Goal: Task Accomplishment & Management: Manage account settings

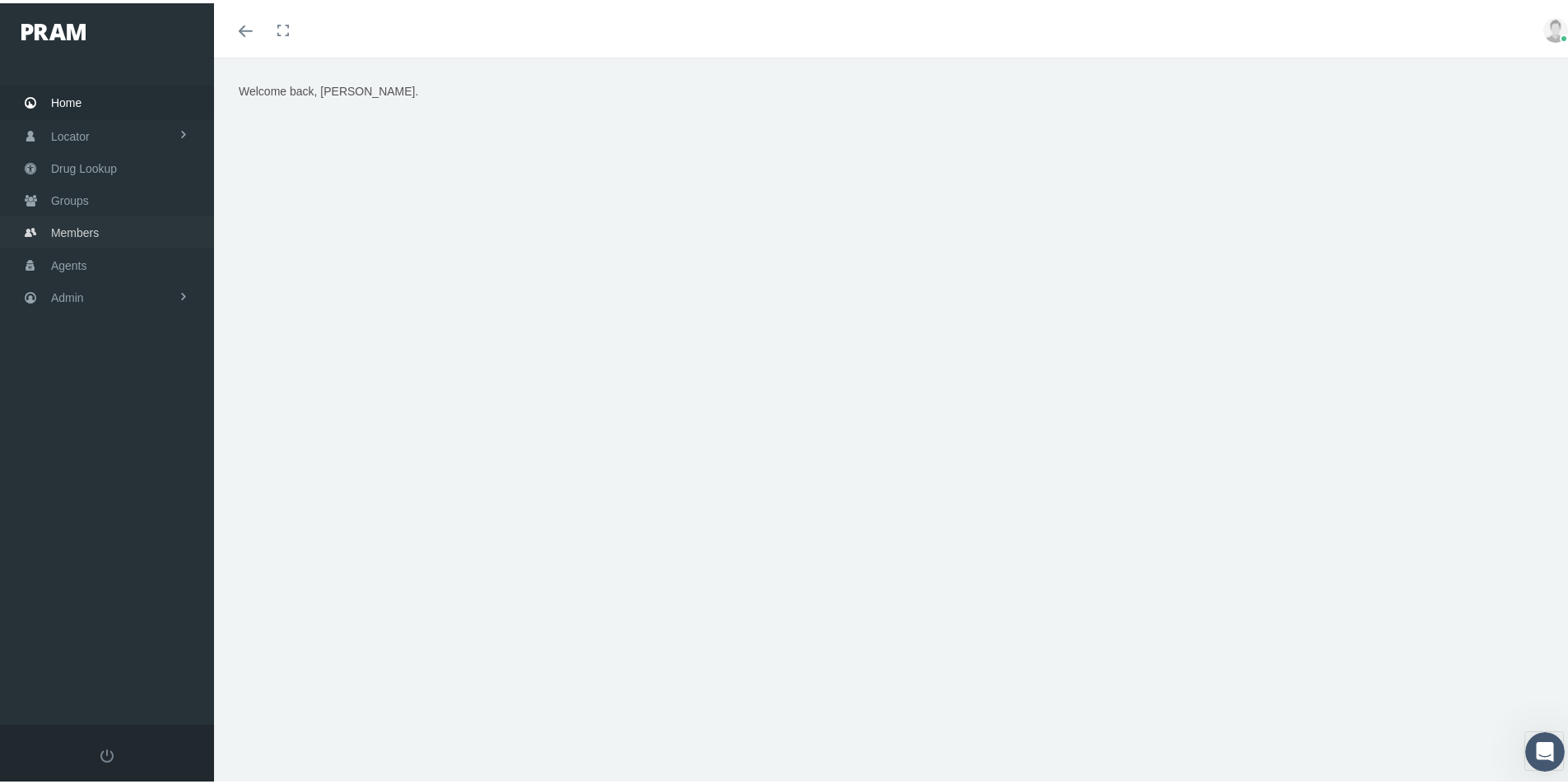
click at [81, 226] on span "Members" at bounding box center [75, 230] width 48 height 31
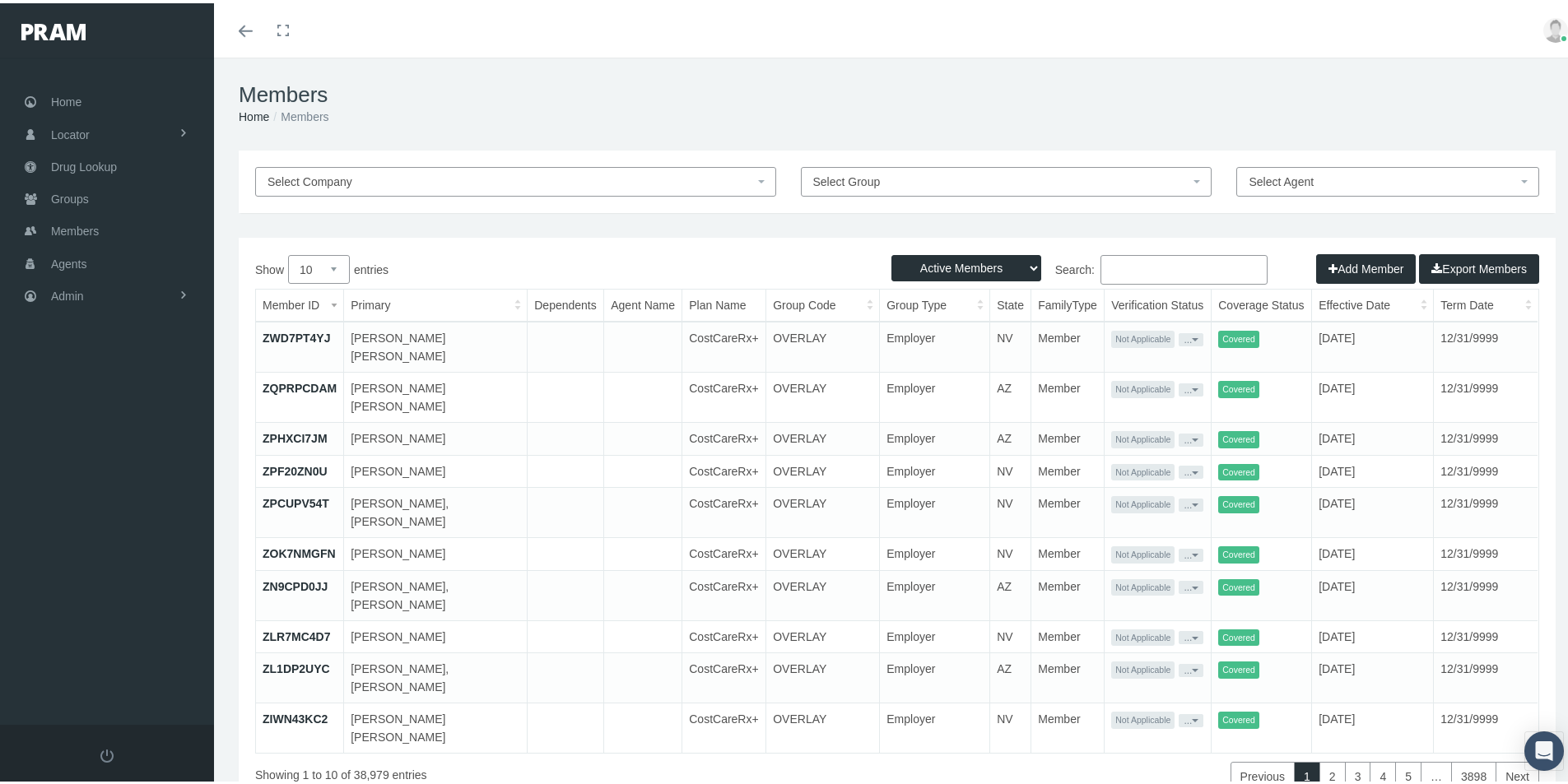
click at [1100, 267] on input "Search:" at bounding box center [1183, 266] width 167 height 30
paste input "684228549"
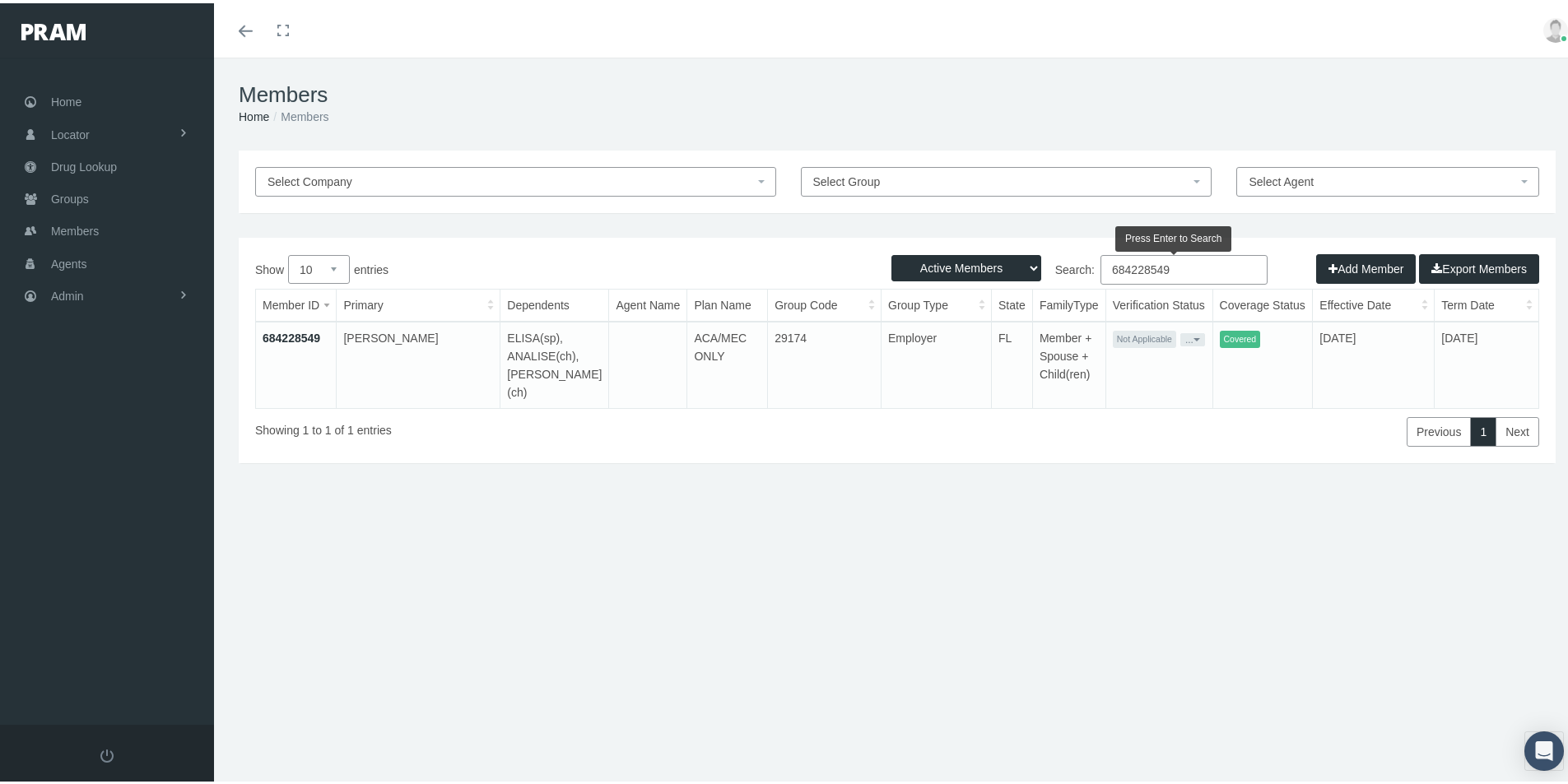
type input "684228549"
click at [538, 698] on div "Members Home Members Select Company Select Group Select Agent Loading... Active…" at bounding box center [897, 428] width 1366 height 748
click at [557, 632] on div "Members Home Members Select Company Select Group Select Agent Loading... Active…" at bounding box center [897, 428] width 1366 height 748
click at [69, 193] on span "Groups" at bounding box center [71, 195] width 38 height 31
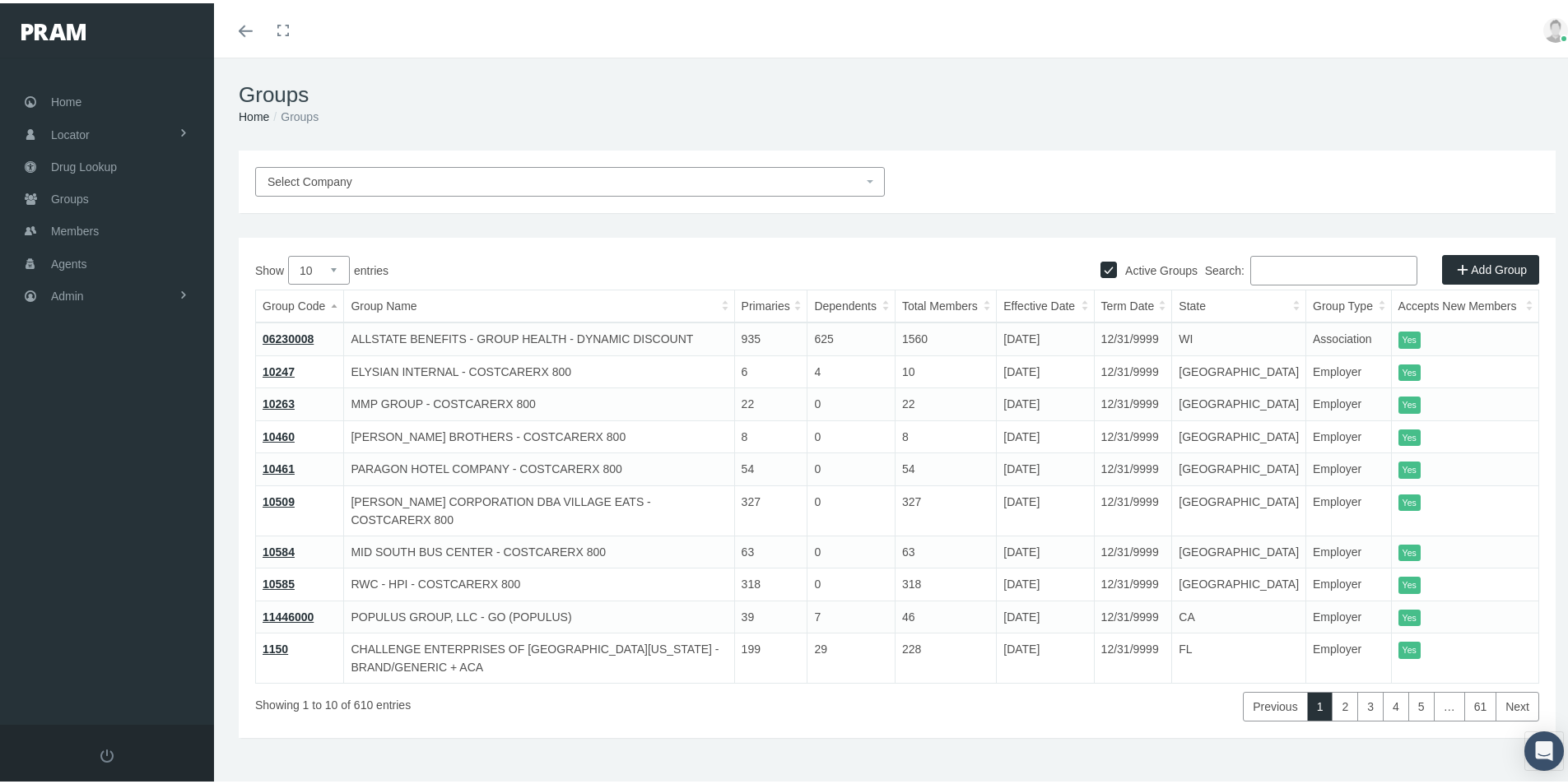
drag, startPoint x: 1256, startPoint y: 267, endPoint x: 1340, endPoint y: 279, distance: 84.9
click at [1253, 269] on input "Search:" at bounding box center [1334, 267] width 167 height 30
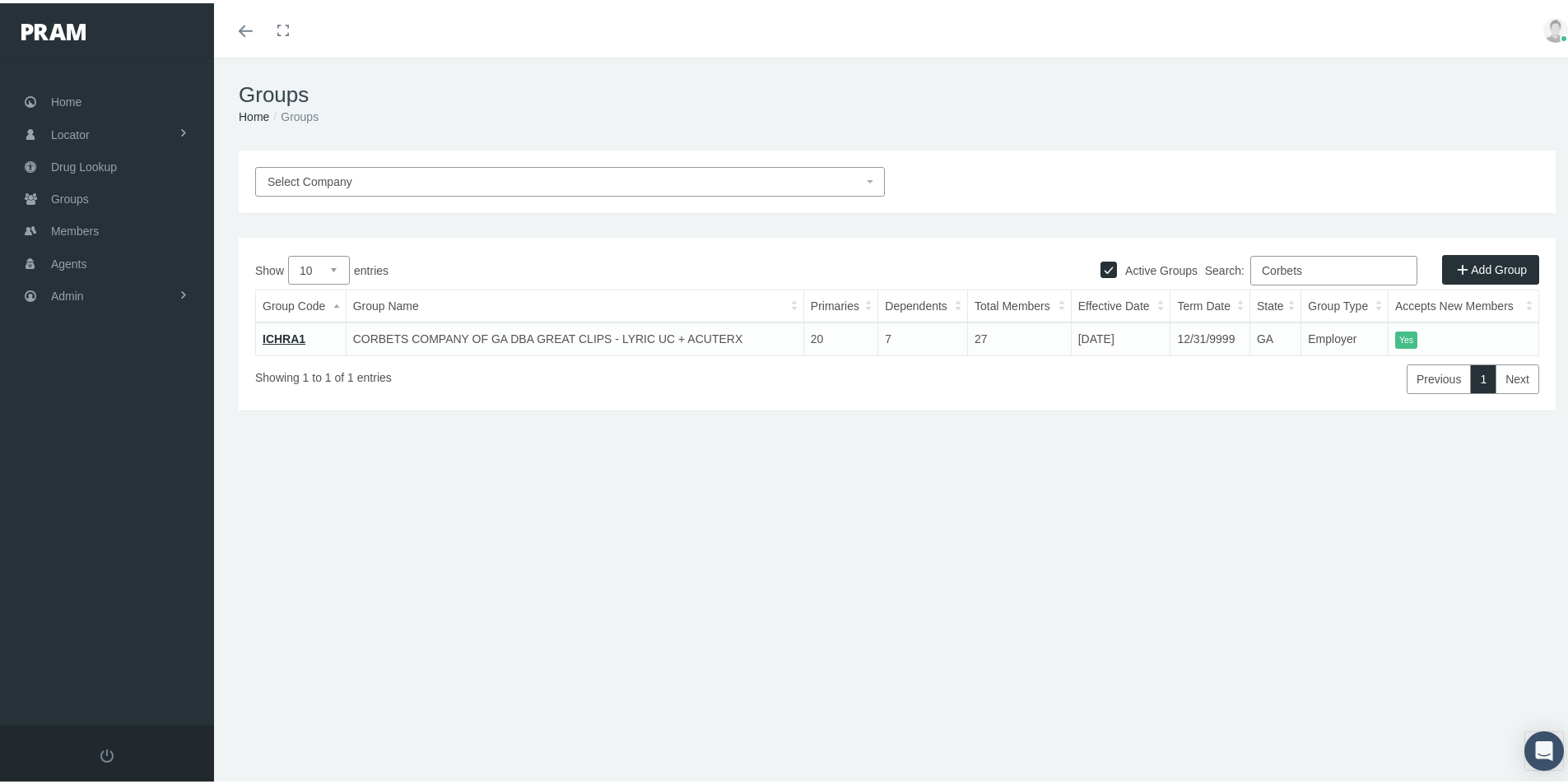
type input "Corbets"
click at [288, 338] on link "ICHRA1" at bounding box center [283, 335] width 43 height 13
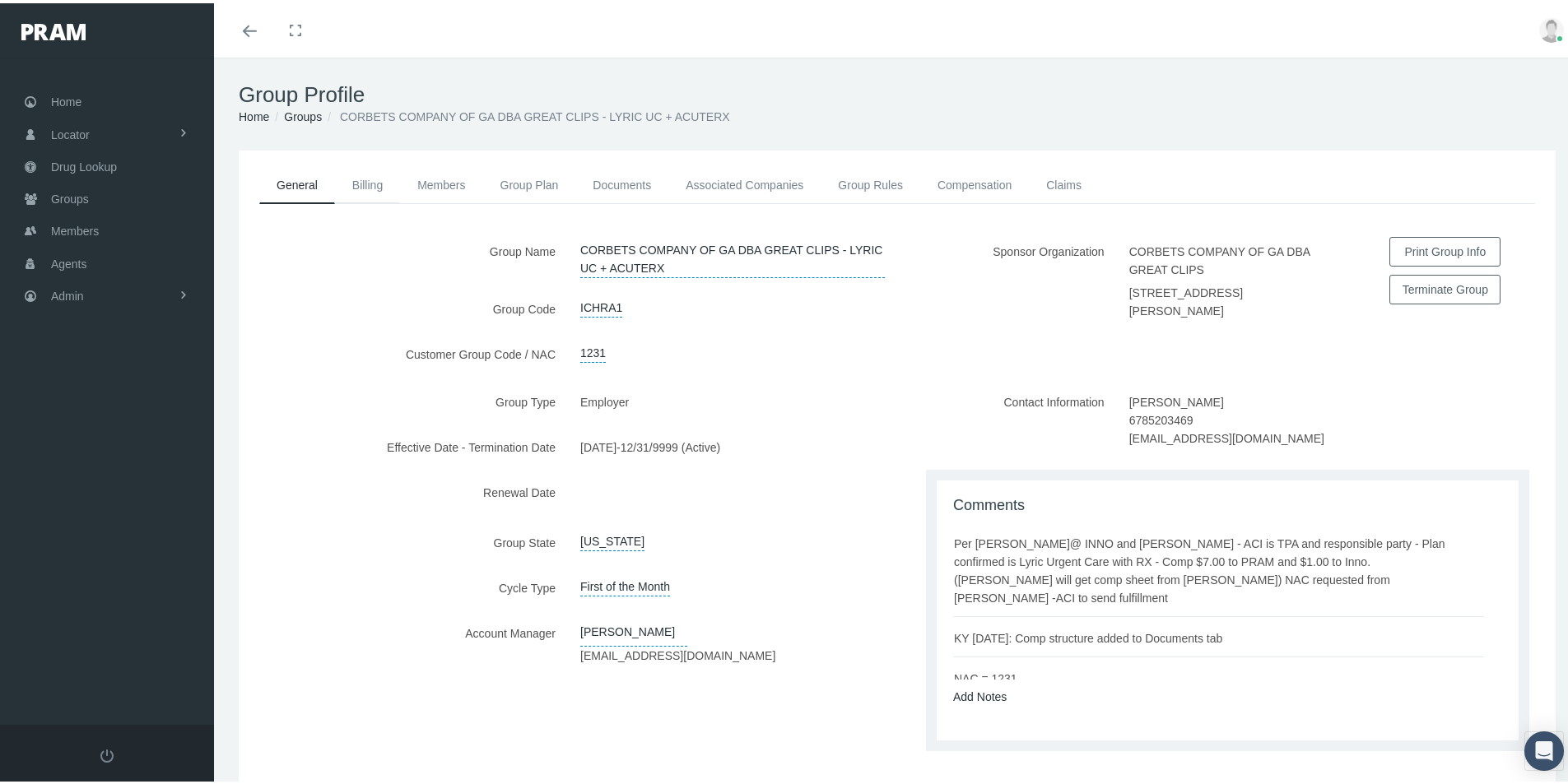
click at [368, 178] on link "Billing" at bounding box center [367, 182] width 65 height 36
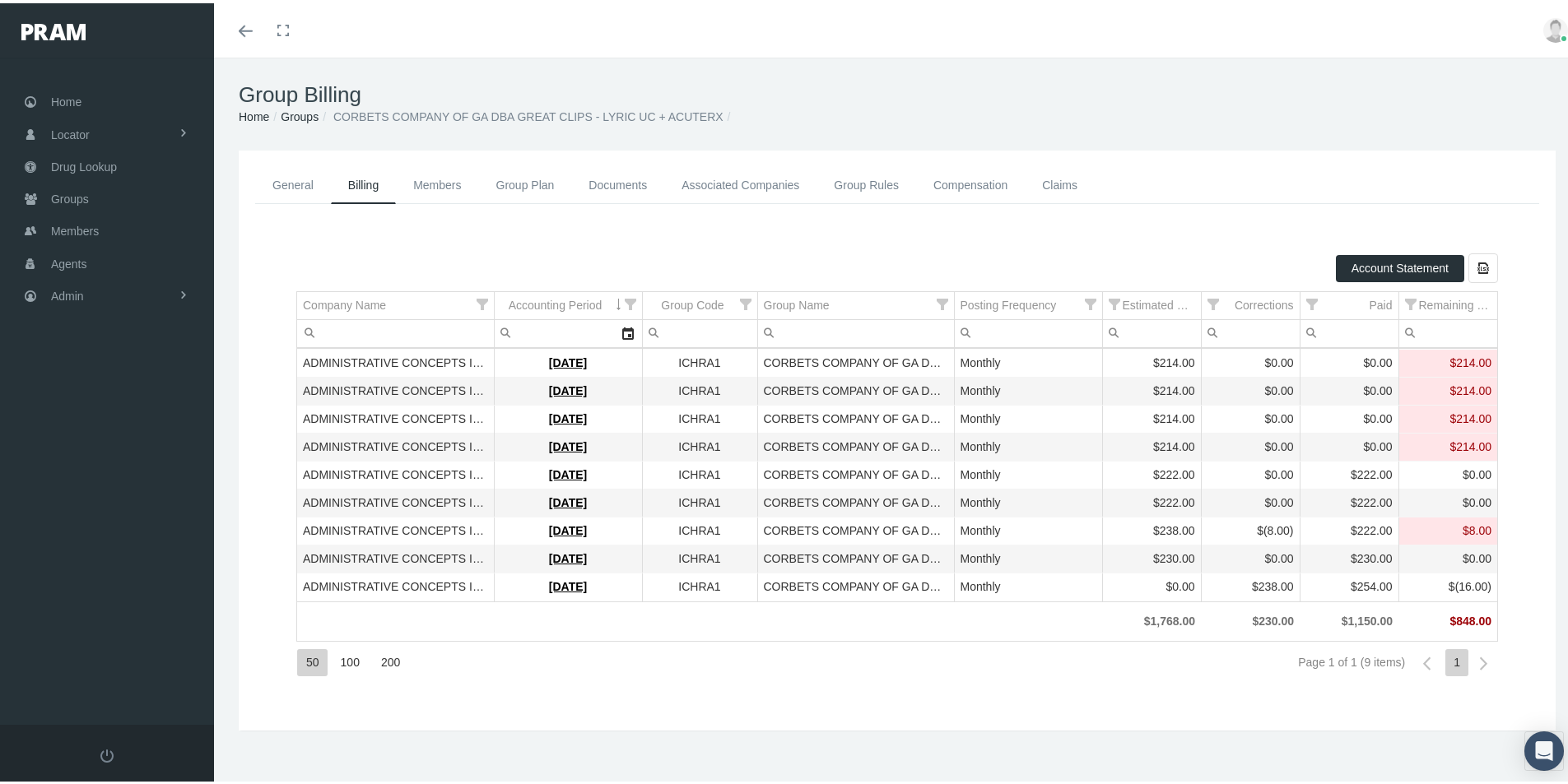
click at [763, 682] on div "50 100 200 Page 1 of 1 (9 items) 1" at bounding box center [897, 659] width 1202 height 45
click at [64, 289] on span "Admin" at bounding box center [68, 292] width 33 height 31
click at [96, 567] on span "Eligibility File Uploads" at bounding box center [123, 570] width 112 height 28
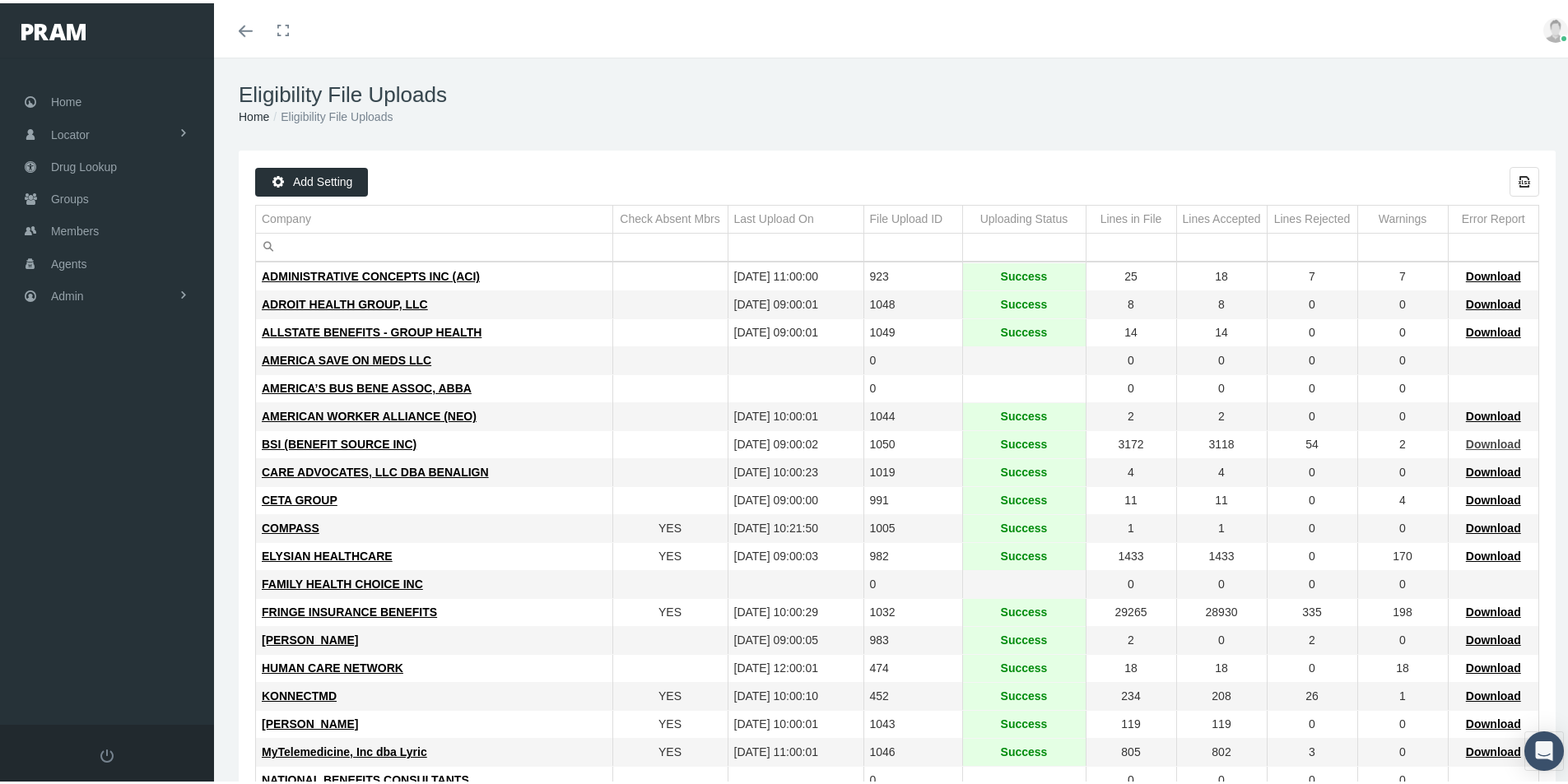
click at [1475, 438] on span "Download" at bounding box center [1494, 441] width 55 height 13
drag, startPoint x: 76, startPoint y: 193, endPoint x: 172, endPoint y: 223, distance: 100.6
click at [76, 193] on span "Groups" at bounding box center [71, 195] width 38 height 31
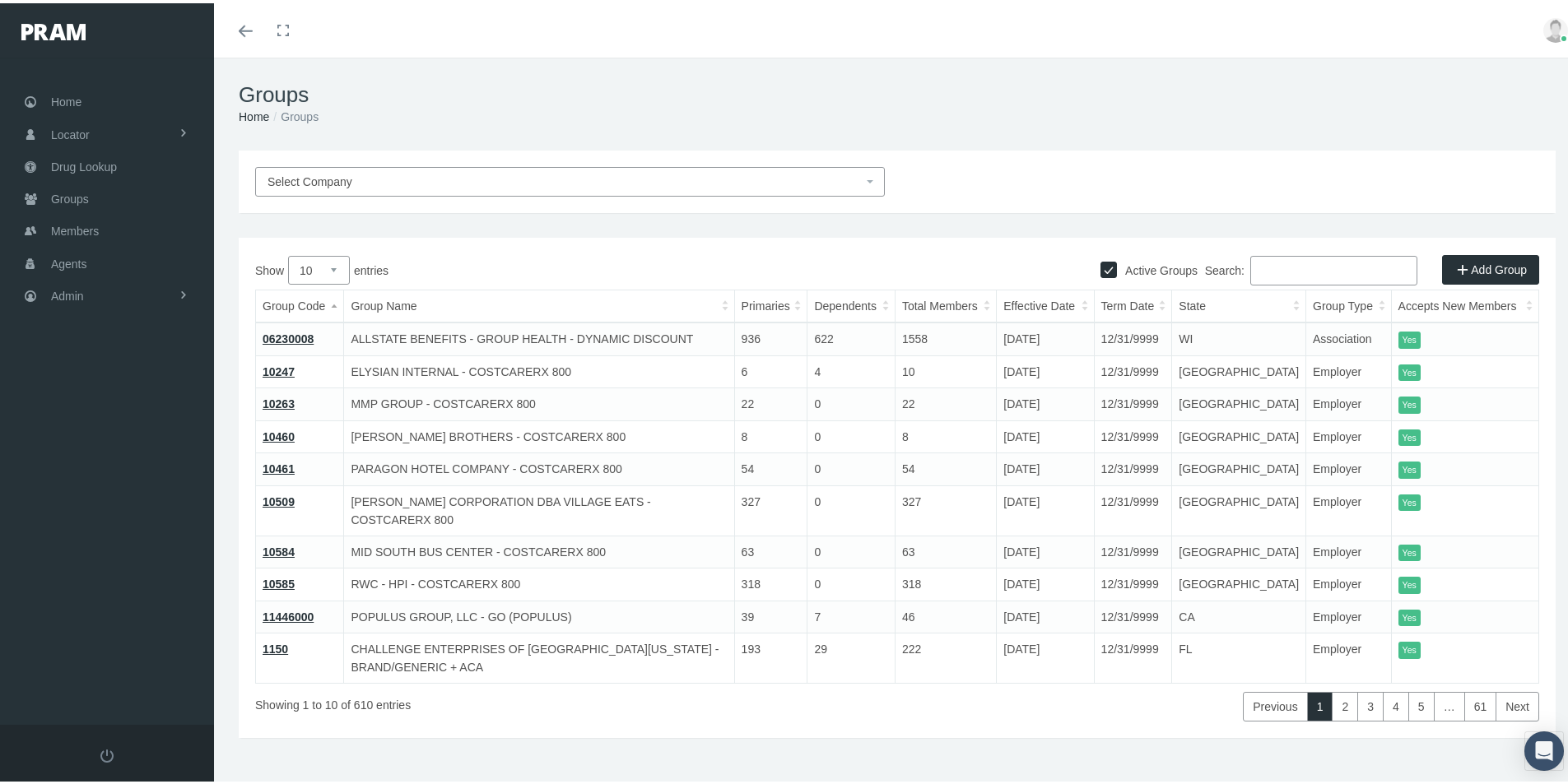
click at [1257, 274] on input "Search:" at bounding box center [1334, 267] width 167 height 30
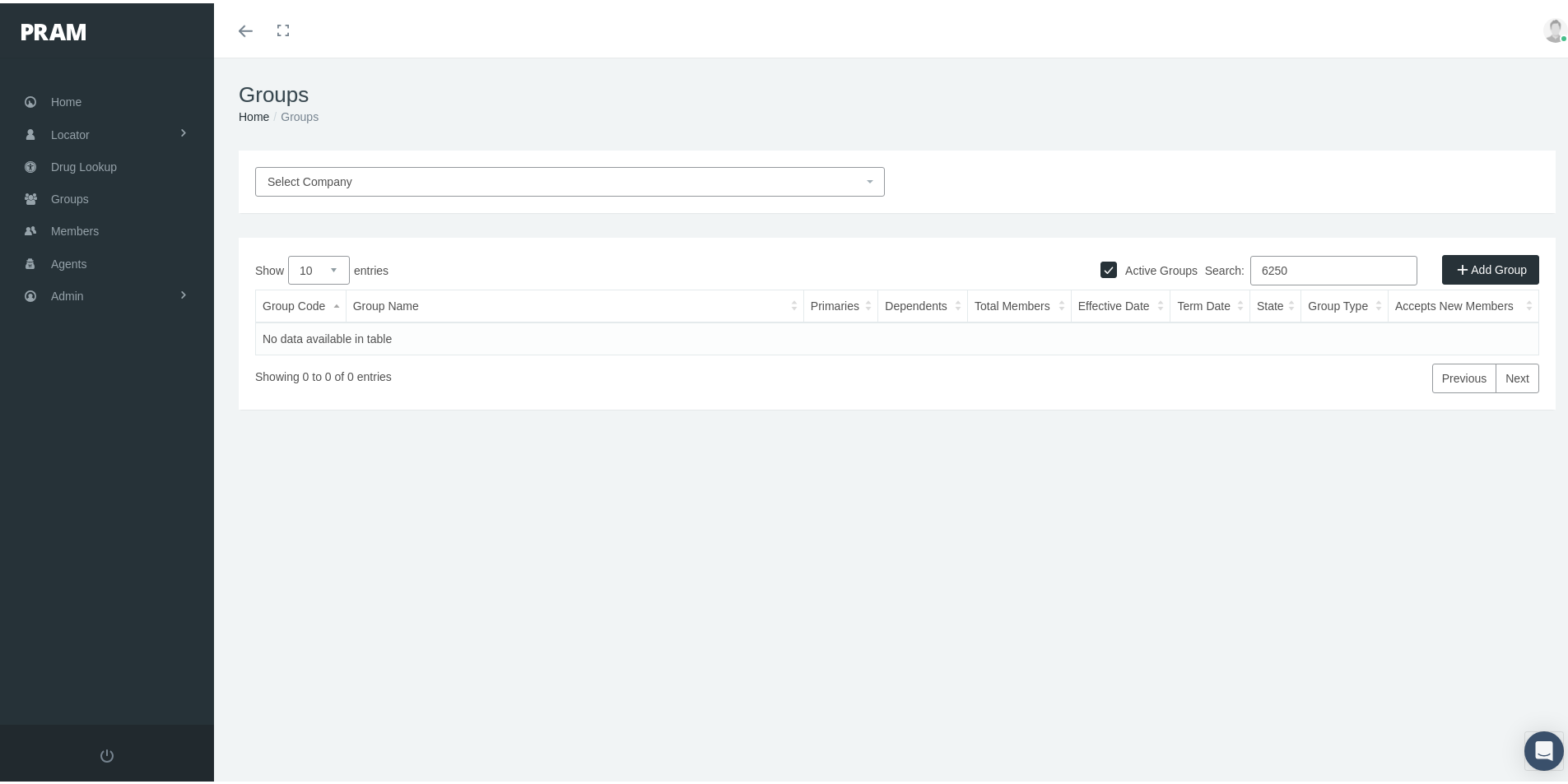
type input "6250"
click at [1100, 263] on input "Active Groups" at bounding box center [1108, 264] width 16 height 16
checkbox input "false"
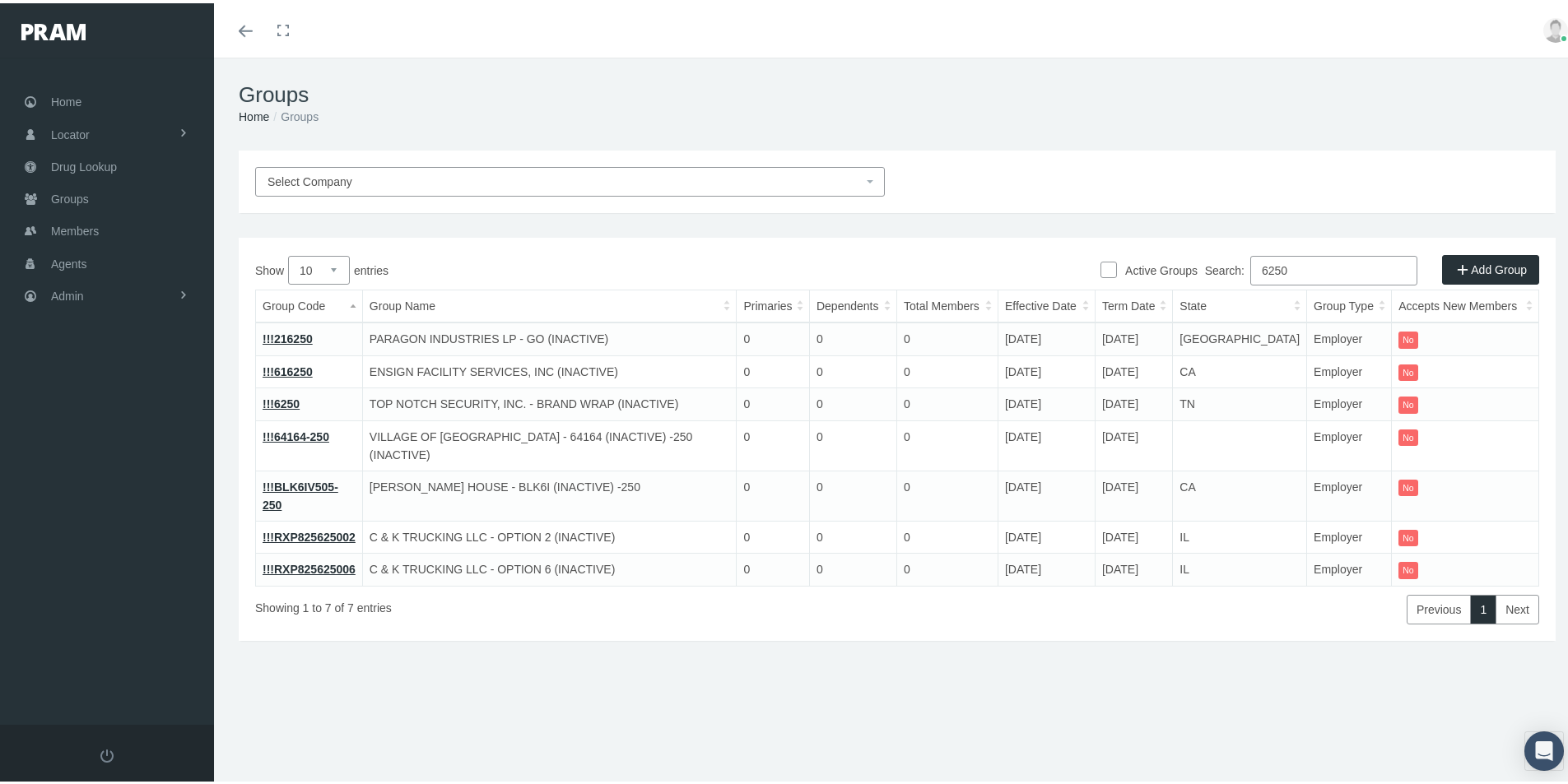
drag, startPoint x: 849, startPoint y: 698, endPoint x: 867, endPoint y: 688, distance: 20.6
click at [849, 698] on div "Groups Home Groups Select Company Active Groups Add Group Show 10 0" at bounding box center [897, 428] width 1366 height 748
click at [877, 722] on div "Groups Home Groups Select Company Active Groups Add Group Show 10 0" at bounding box center [897, 428] width 1366 height 748
drag, startPoint x: 70, startPoint y: 233, endPoint x: 92, endPoint y: 257, distance: 32.6
click at [70, 233] on span "Members" at bounding box center [75, 228] width 48 height 31
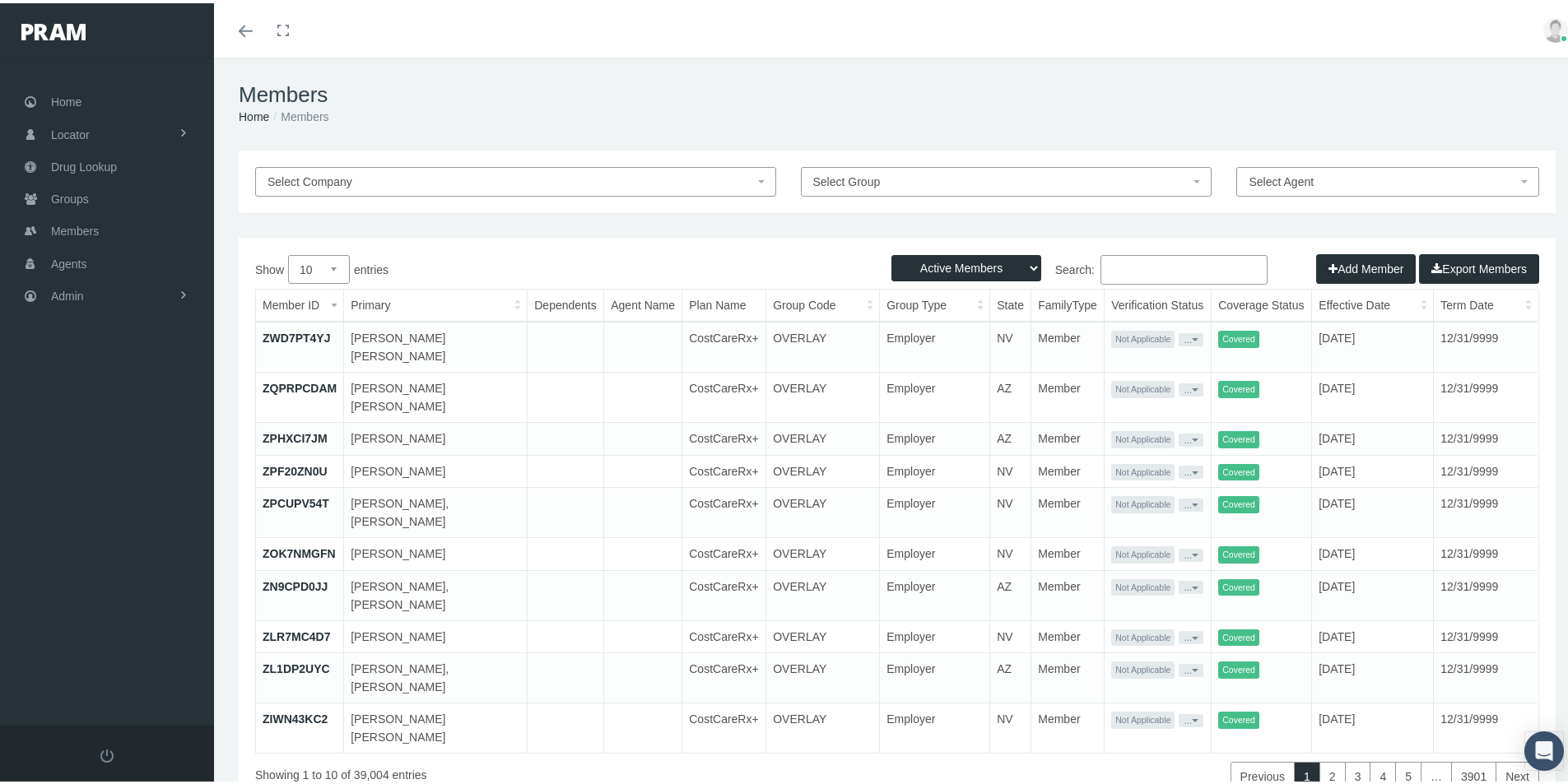
click at [1107, 264] on input "Search:" at bounding box center [1183, 266] width 167 height 30
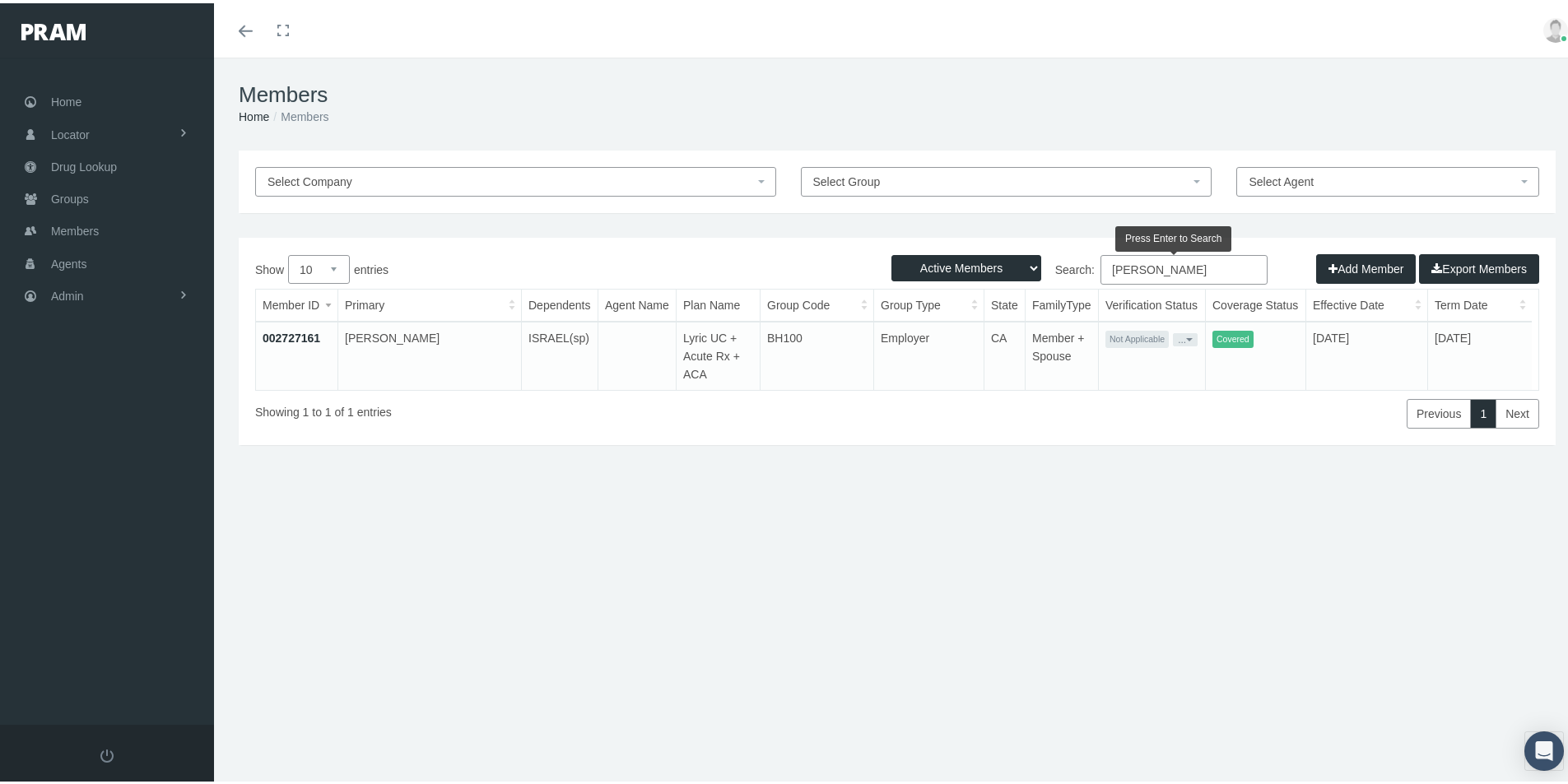
type input "[PERSON_NAME]"
click at [290, 329] on link "002727161" at bounding box center [291, 335] width 57 height 13
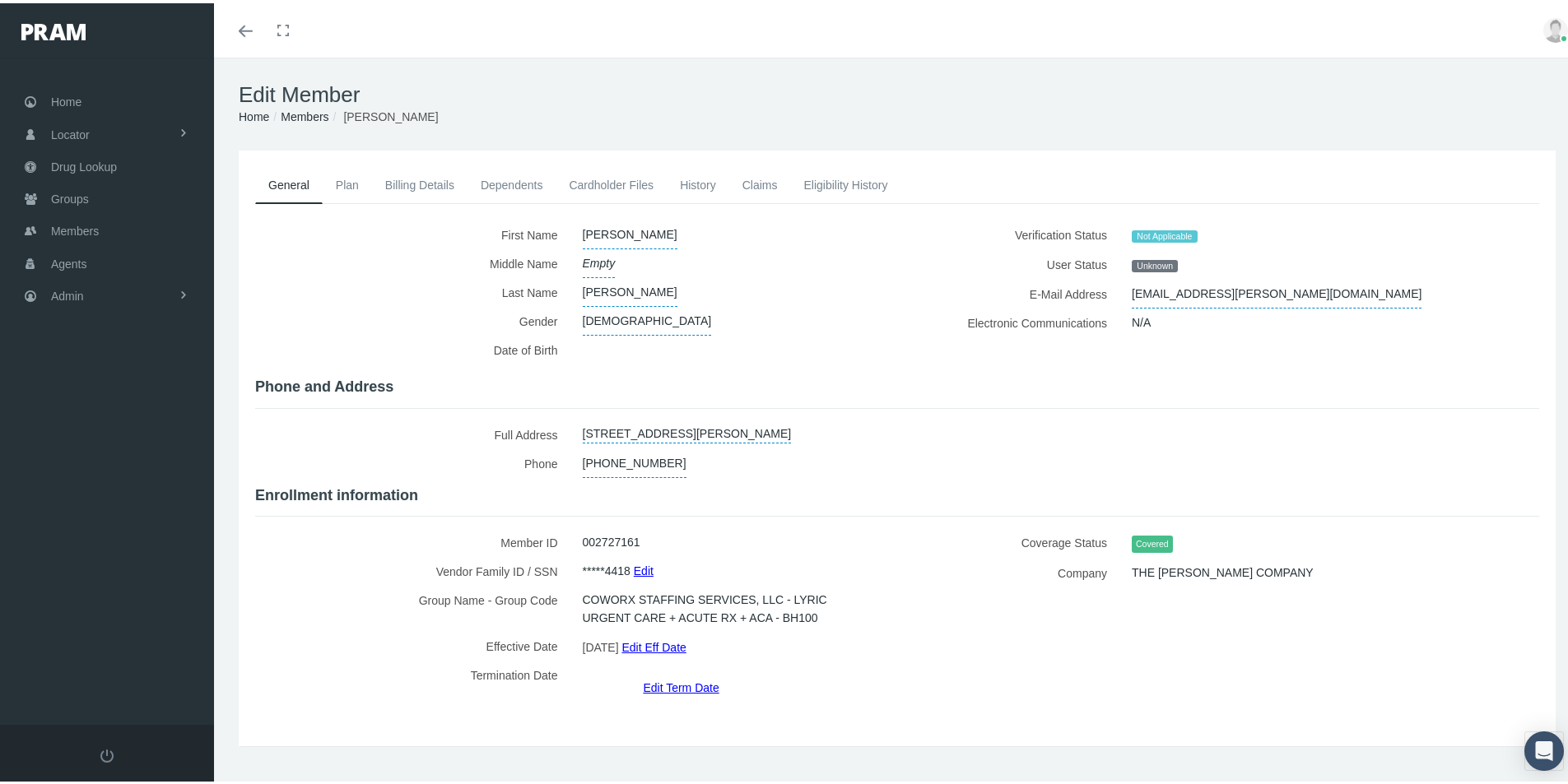
click at [817, 182] on link "Eligibility History" at bounding box center [845, 182] width 111 height 36
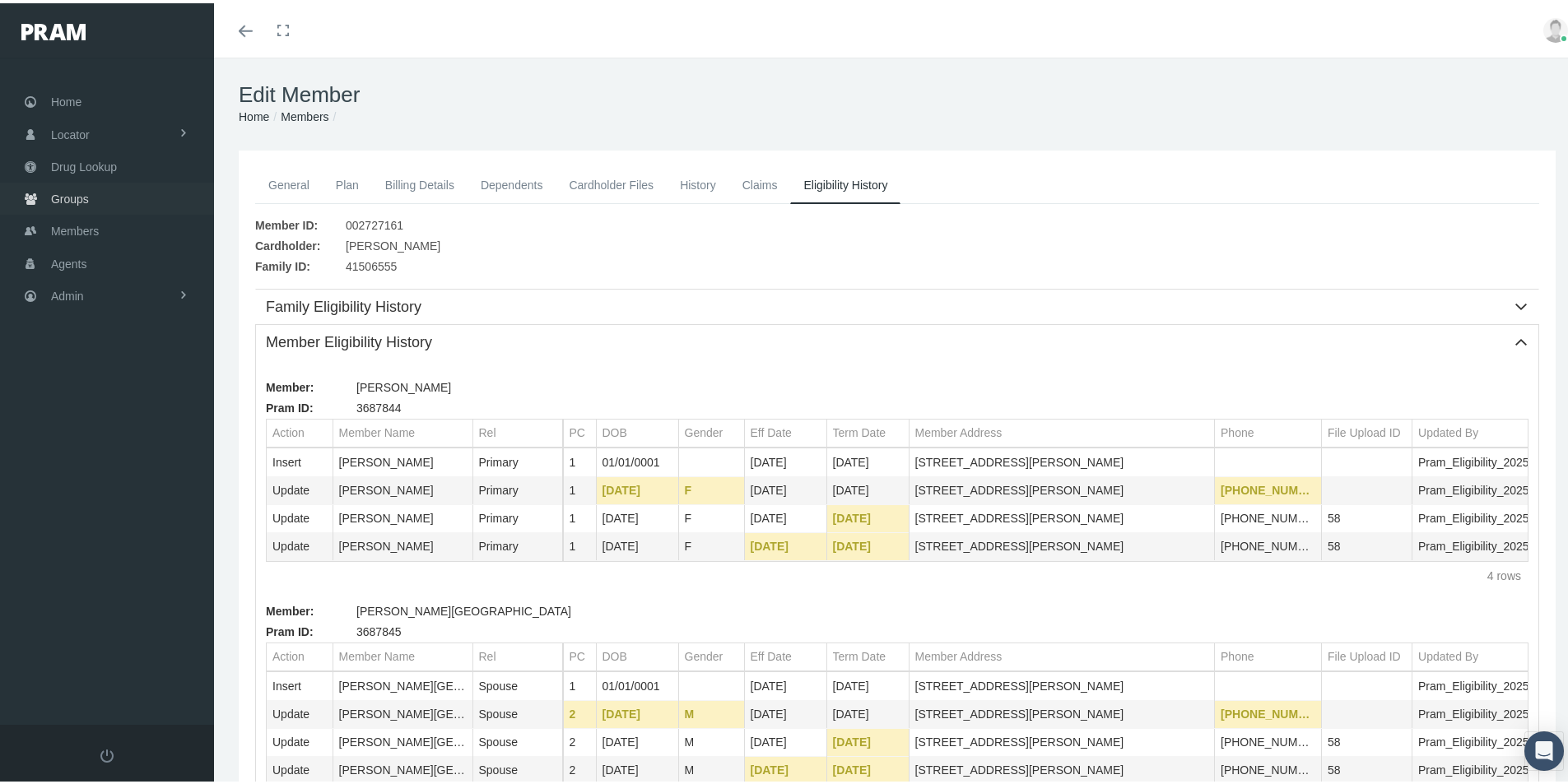
drag, startPoint x: 71, startPoint y: 190, endPoint x: 86, endPoint y: 199, distance: 17.5
click at [71, 190] on span "Groups" at bounding box center [71, 195] width 38 height 31
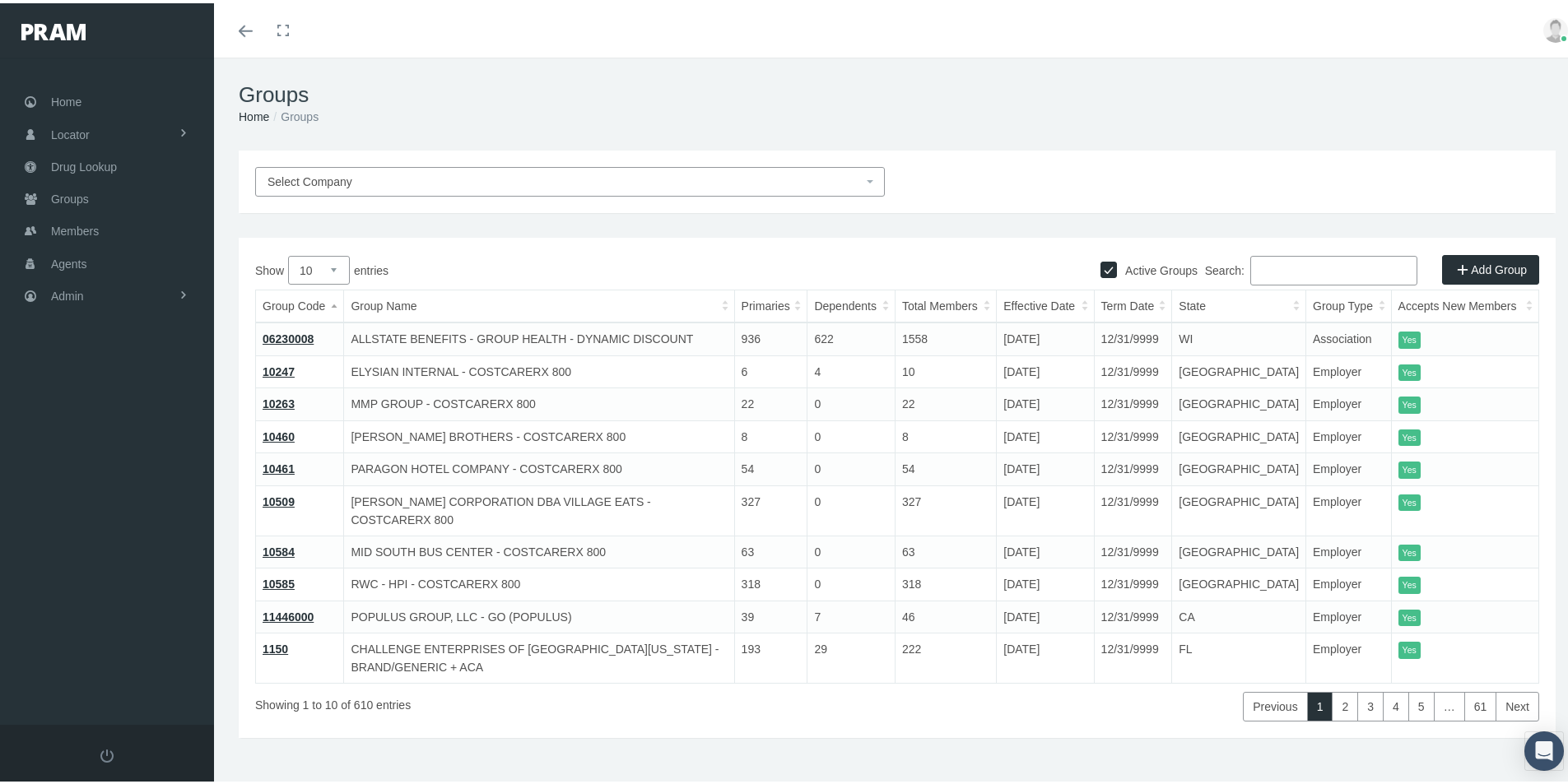
drag, startPoint x: 1258, startPoint y: 263, endPoint x: 1268, endPoint y: 261, distance: 10.2
click at [1258, 264] on input "Search:" at bounding box center [1334, 267] width 167 height 30
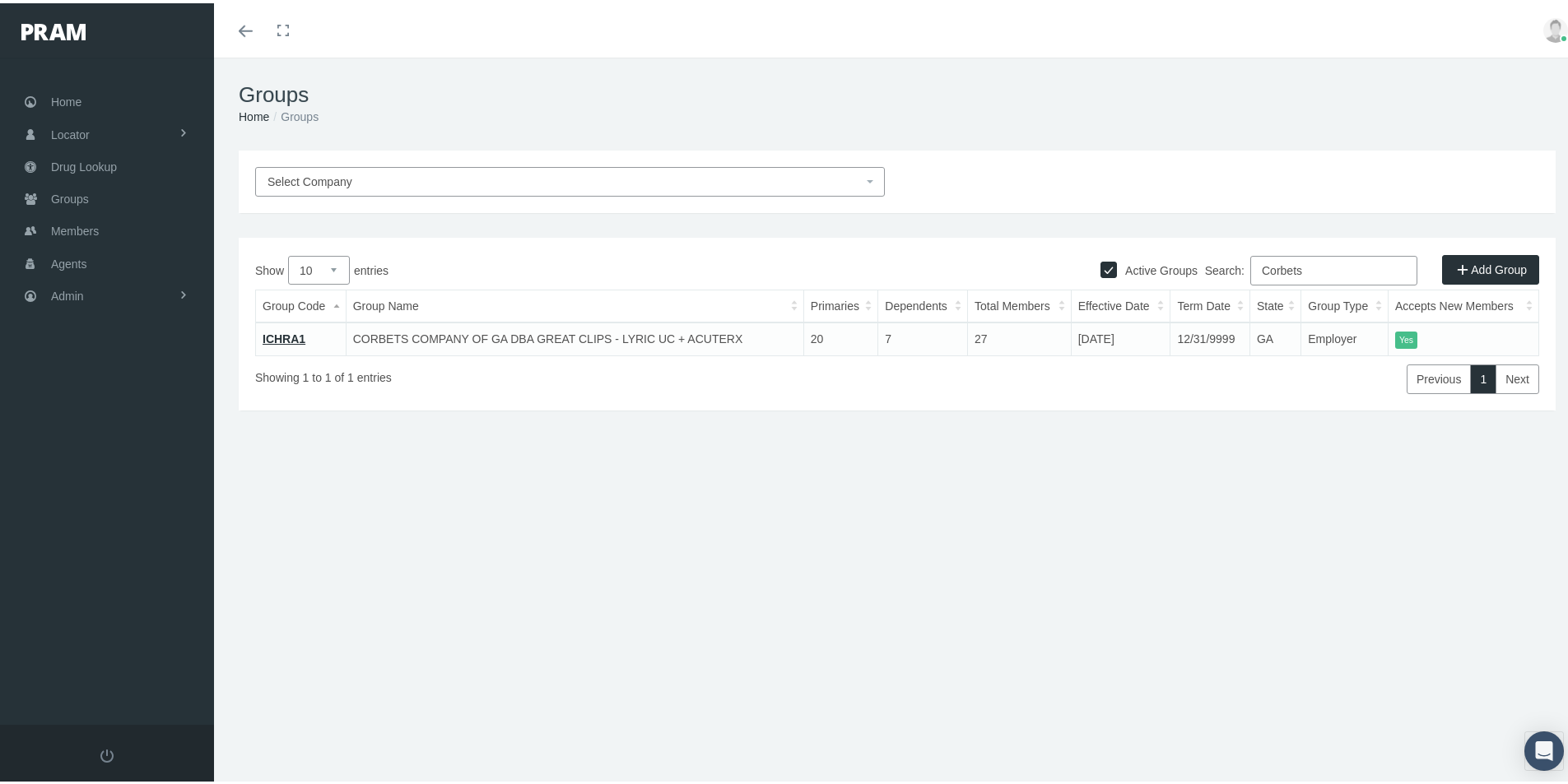
type input "Corbets"
drag, startPoint x: 283, startPoint y: 329, endPoint x: 269, endPoint y: 386, distance: 58.7
click at [282, 329] on td "ICHRA1" at bounding box center [301, 335] width 91 height 33
drag, startPoint x: 289, startPoint y: 334, endPoint x: 282, endPoint y: 348, distance: 15.7
click at [289, 334] on link "ICHRA1" at bounding box center [283, 335] width 43 height 13
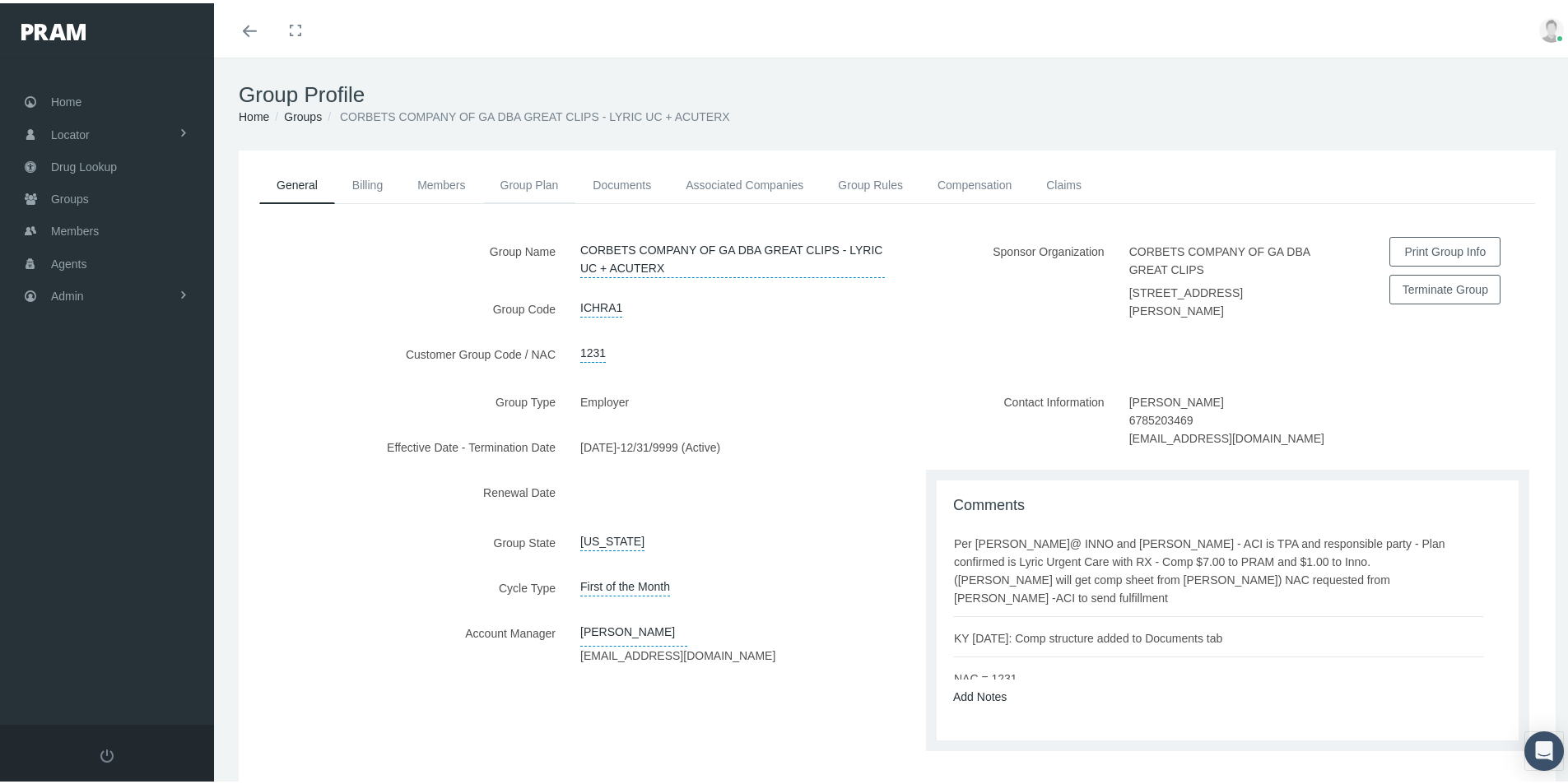
click at [516, 178] on link "Group Plan" at bounding box center [530, 182] width 93 height 36
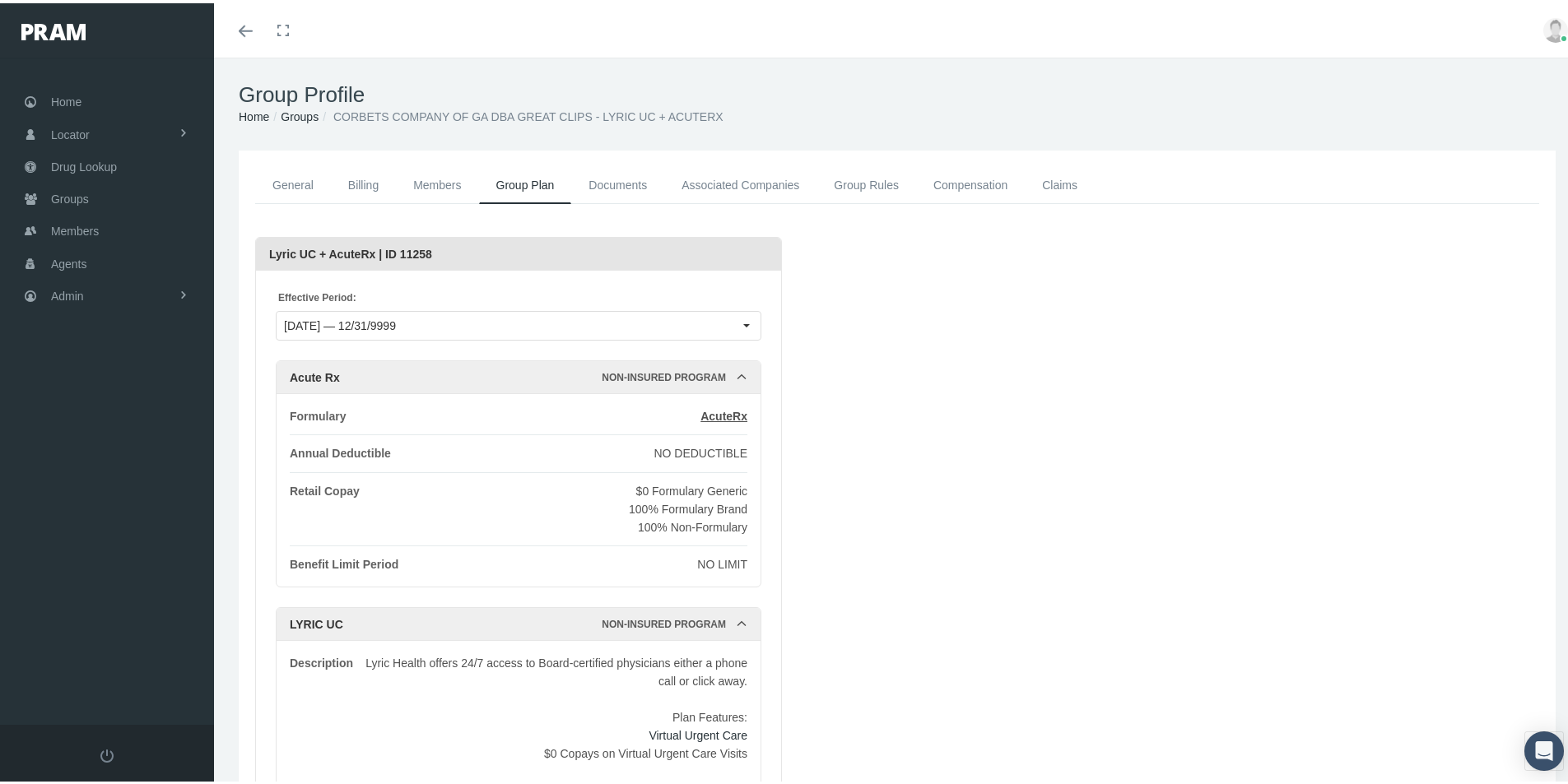
click at [433, 176] on link "Members" at bounding box center [437, 182] width 82 height 37
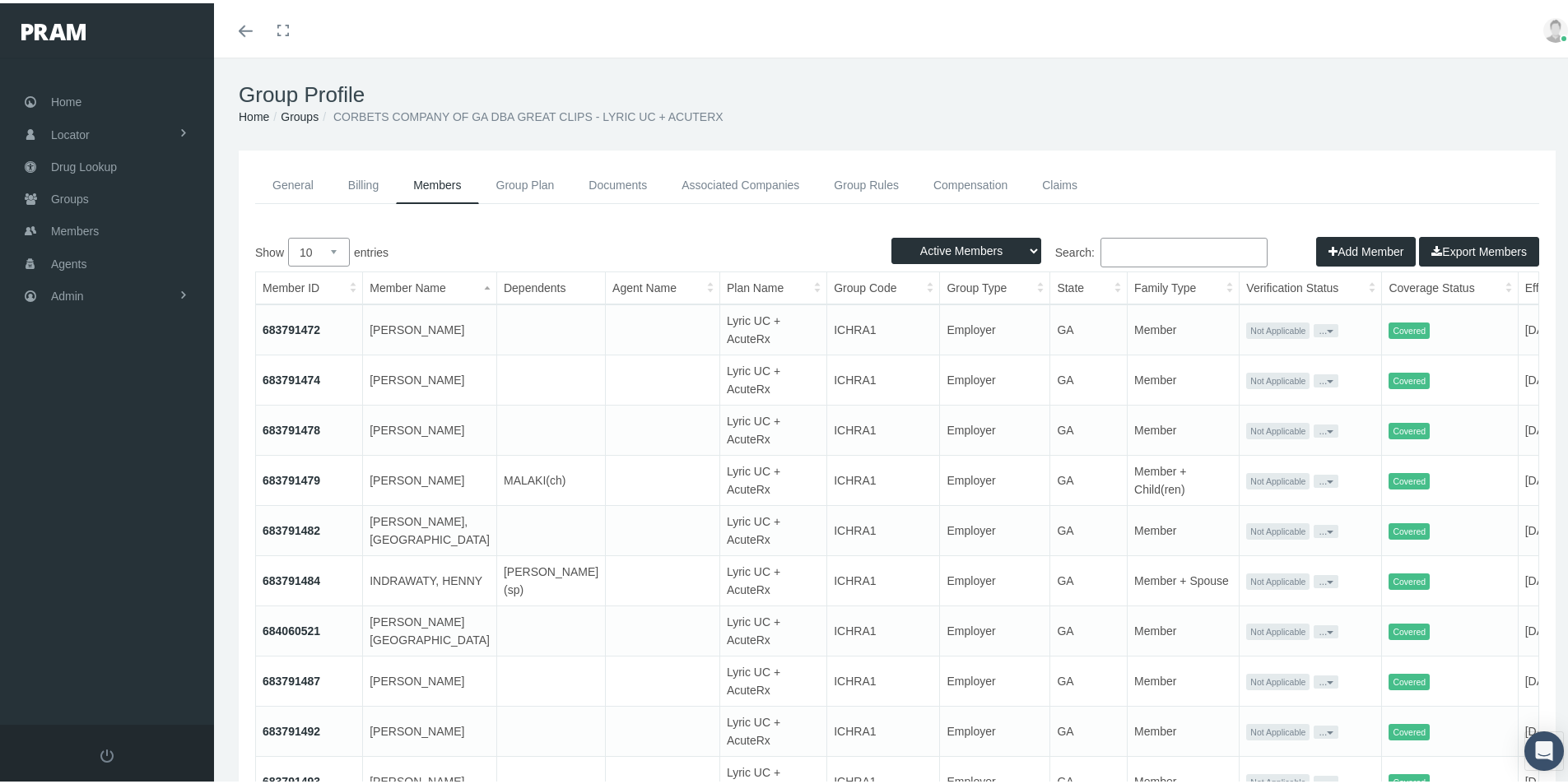
click at [1022, 242] on select "Active Members Terminated Members Active & Terminated" at bounding box center [966, 248] width 150 height 27
select select "3"
click at [891, 234] on select "Active Members Terminated Members Active & Terminated" at bounding box center [966, 248] width 150 height 27
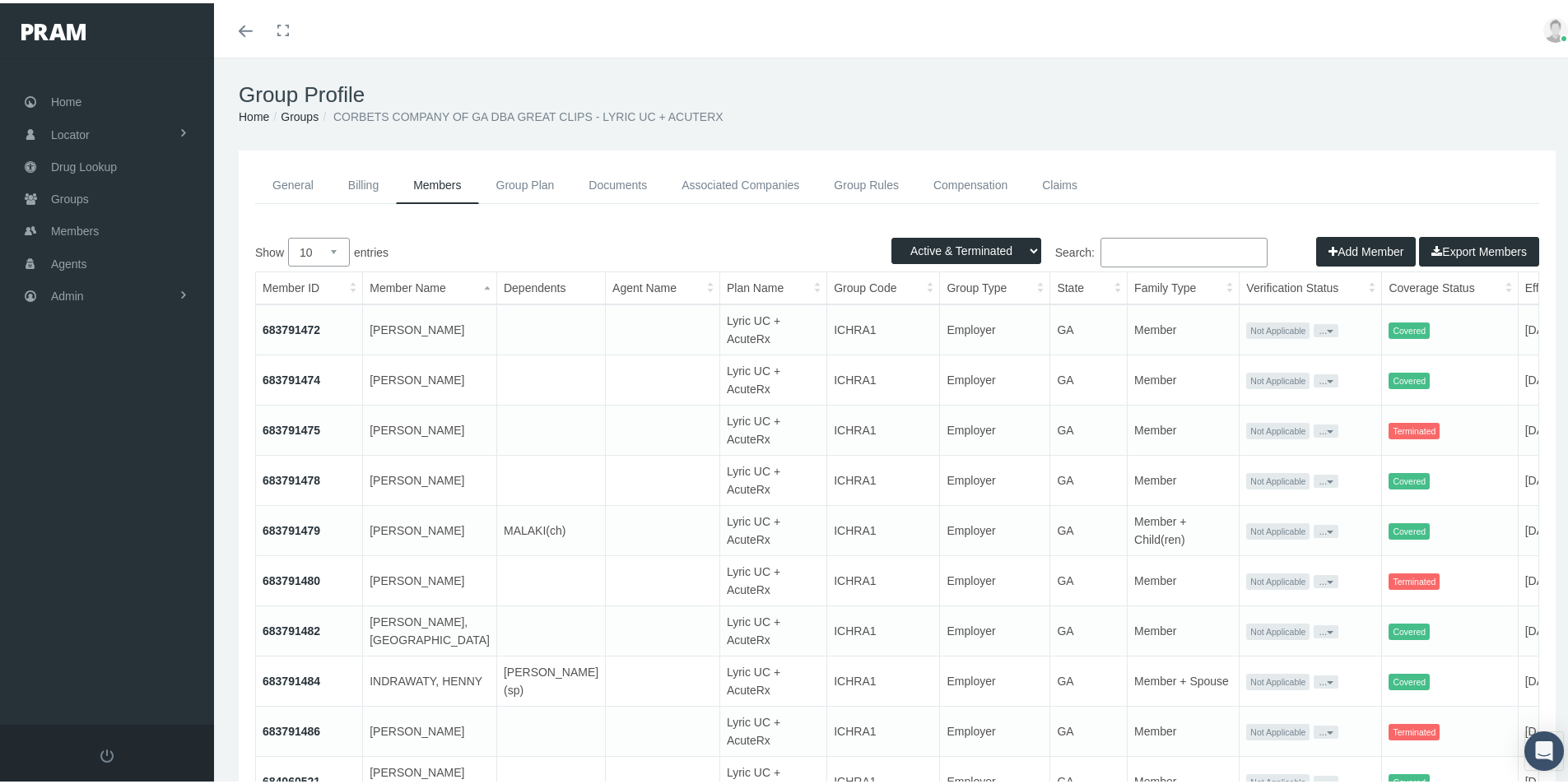
click at [1456, 244] on button "Export Members" at bounding box center [1479, 248] width 120 height 30
click at [62, 286] on span "Admin" at bounding box center [68, 292] width 33 height 31
click at [103, 566] on span "Eligibility File Uploads" at bounding box center [123, 570] width 112 height 28
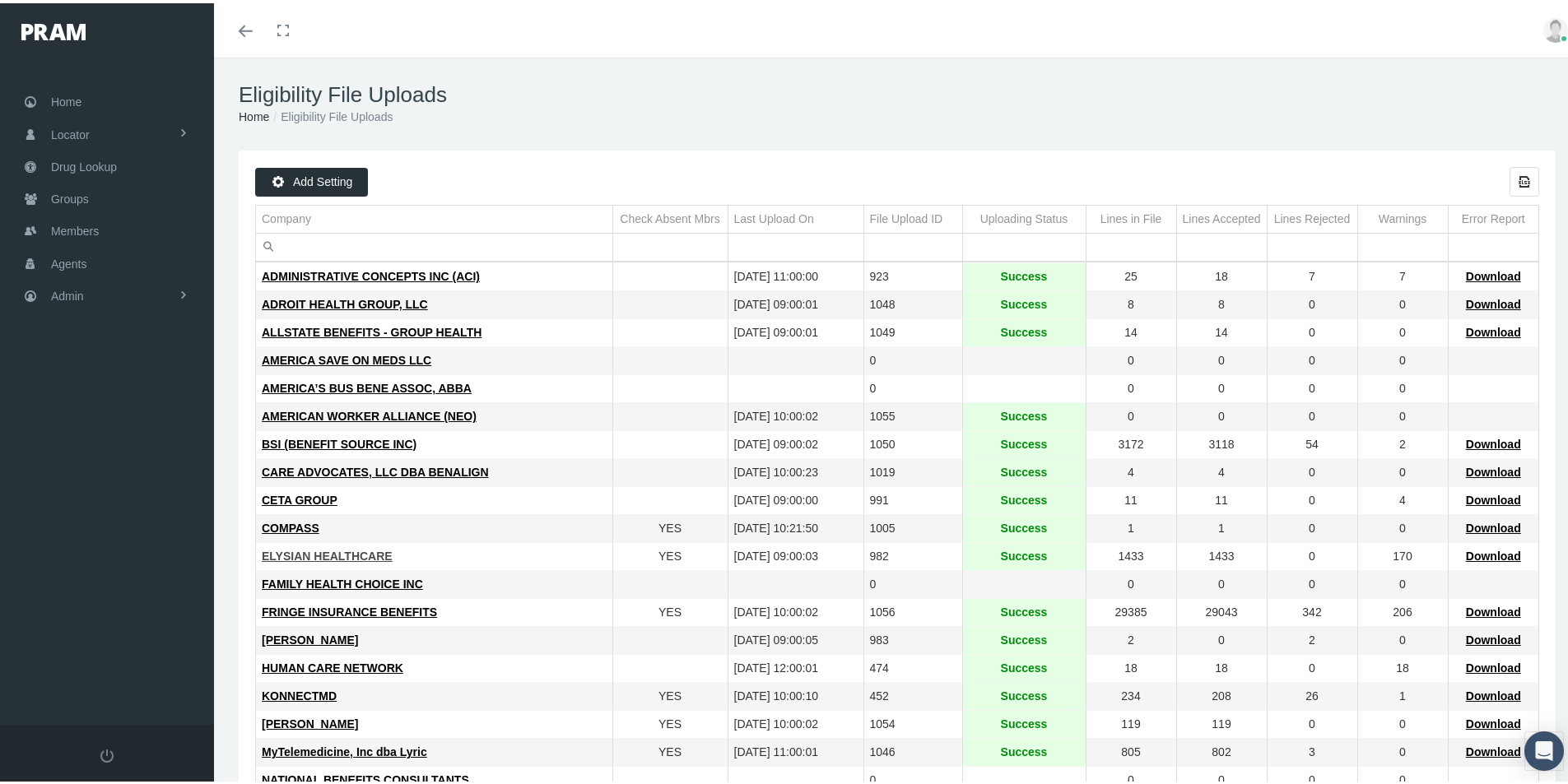
click at [332, 550] on span "ELYSIAN HEALTHCARE" at bounding box center [327, 553] width 131 height 13
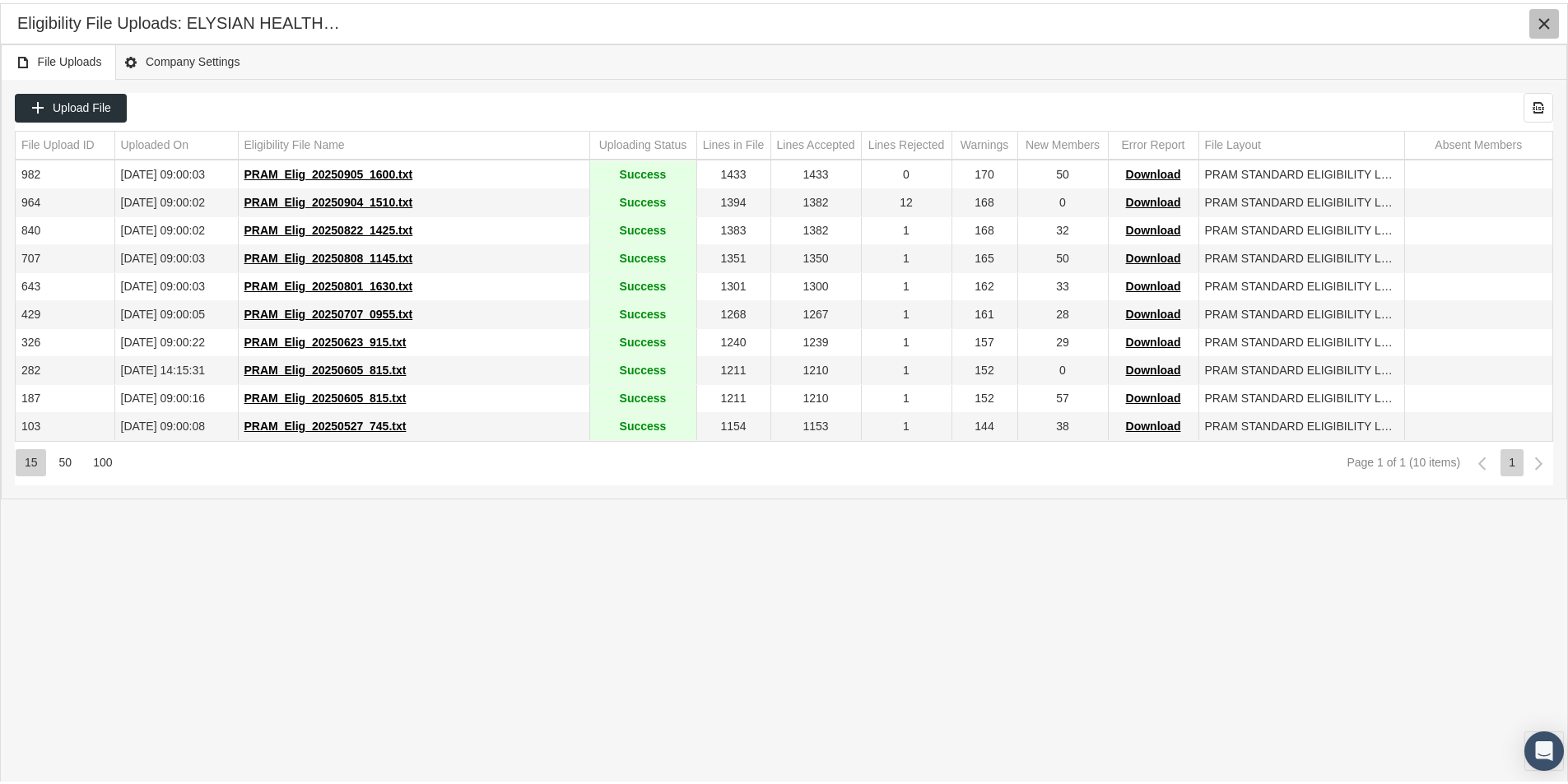
drag, startPoint x: 1542, startPoint y: 22, endPoint x: 1532, endPoint y: 31, distance: 13.5
click at [1540, 23] on icon "Close" at bounding box center [1544, 21] width 15 height 15
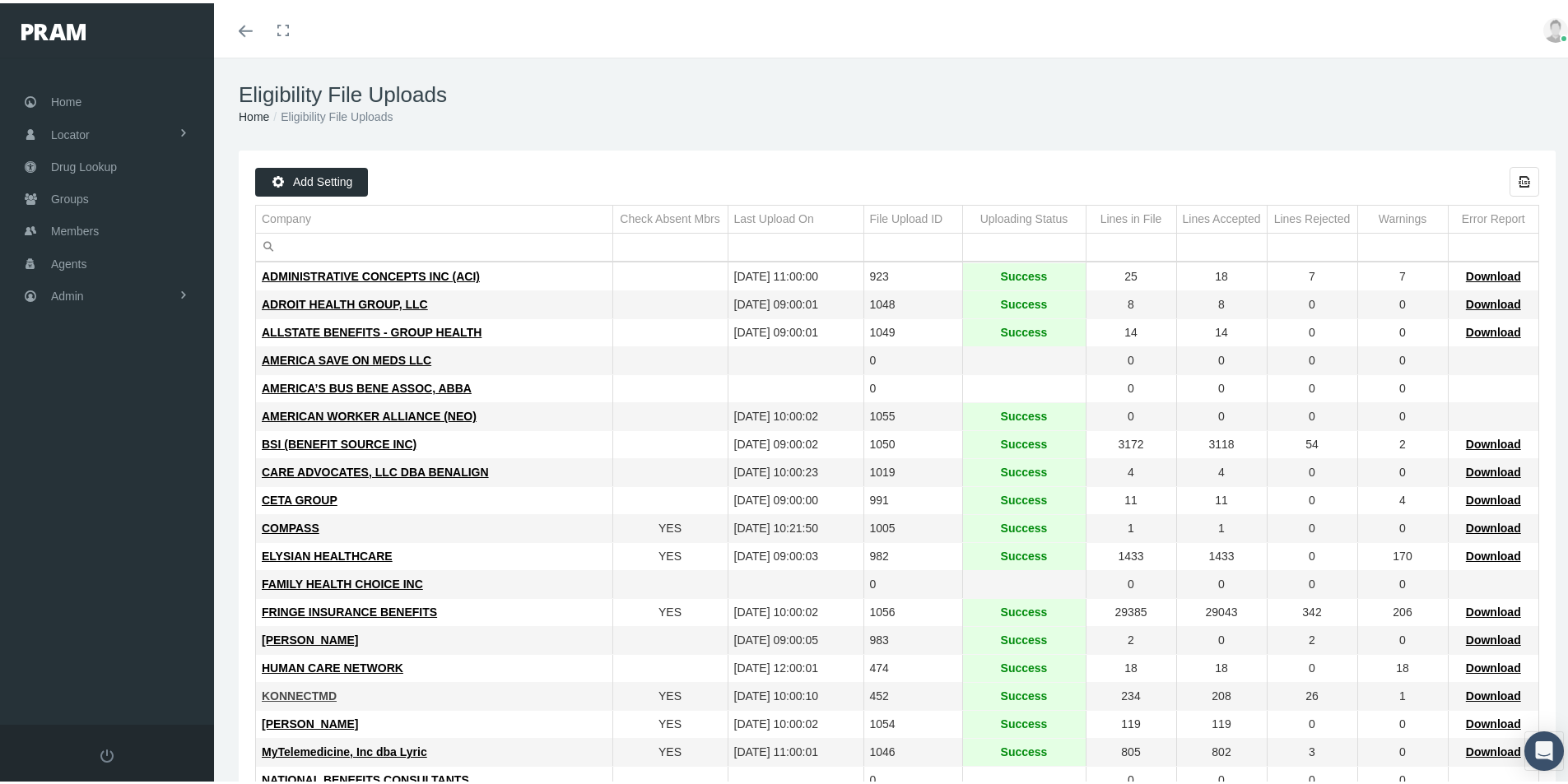
click at [299, 690] on span "KONNECTMD" at bounding box center [299, 693] width 75 height 13
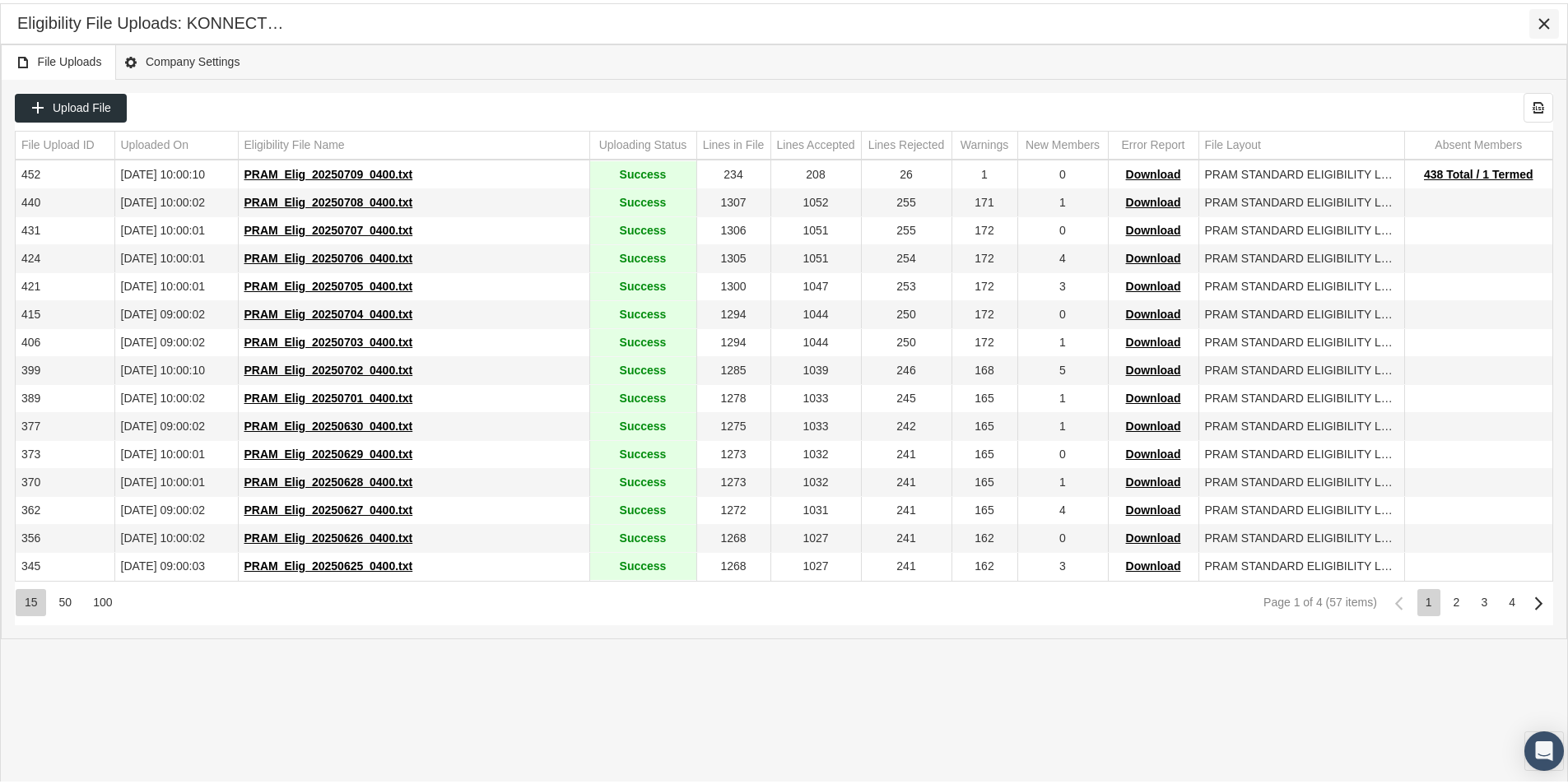
click at [1543, 21] on icon "Close" at bounding box center [1544, 21] width 15 height 15
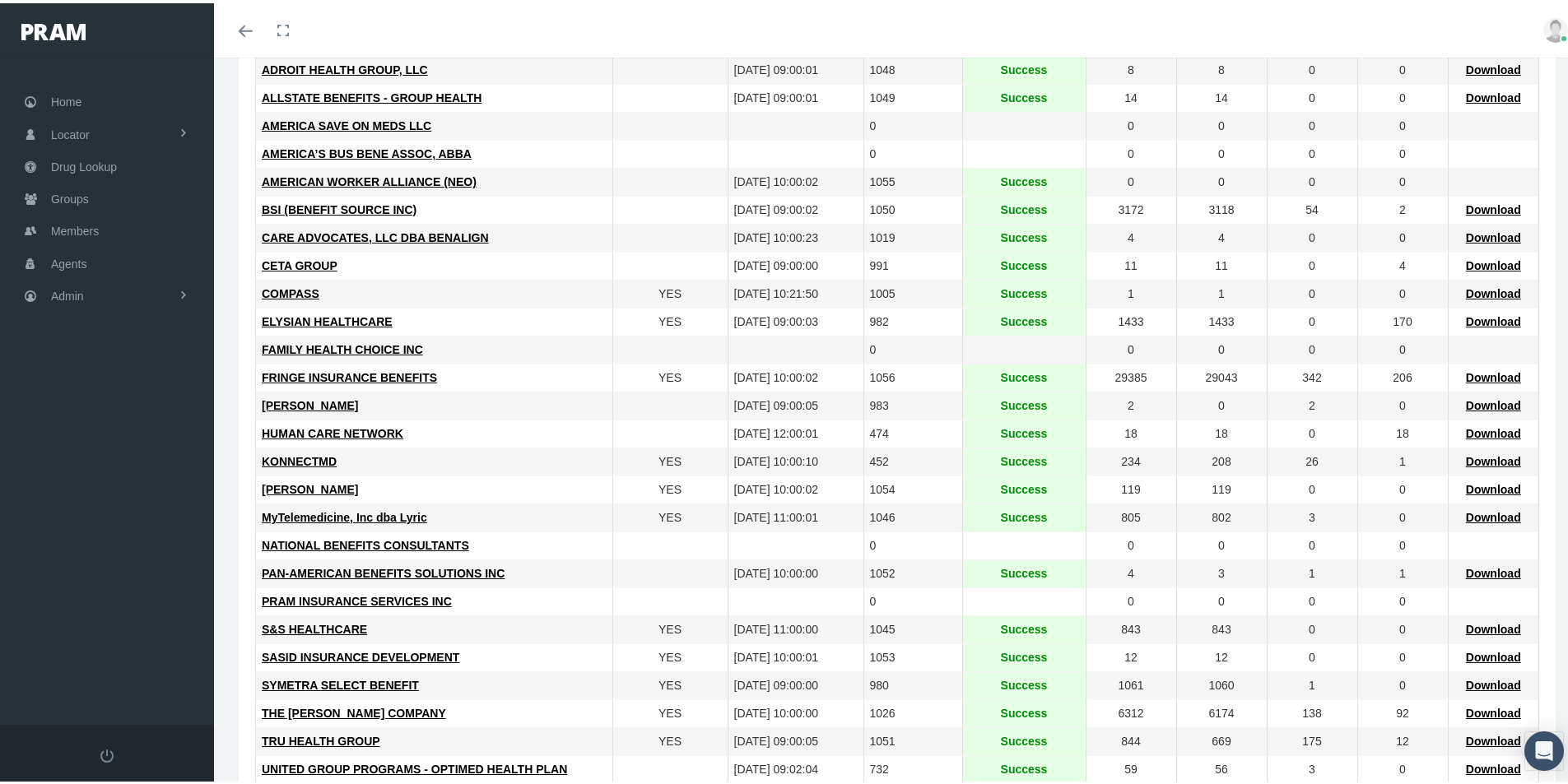
scroll to position [247, 0]
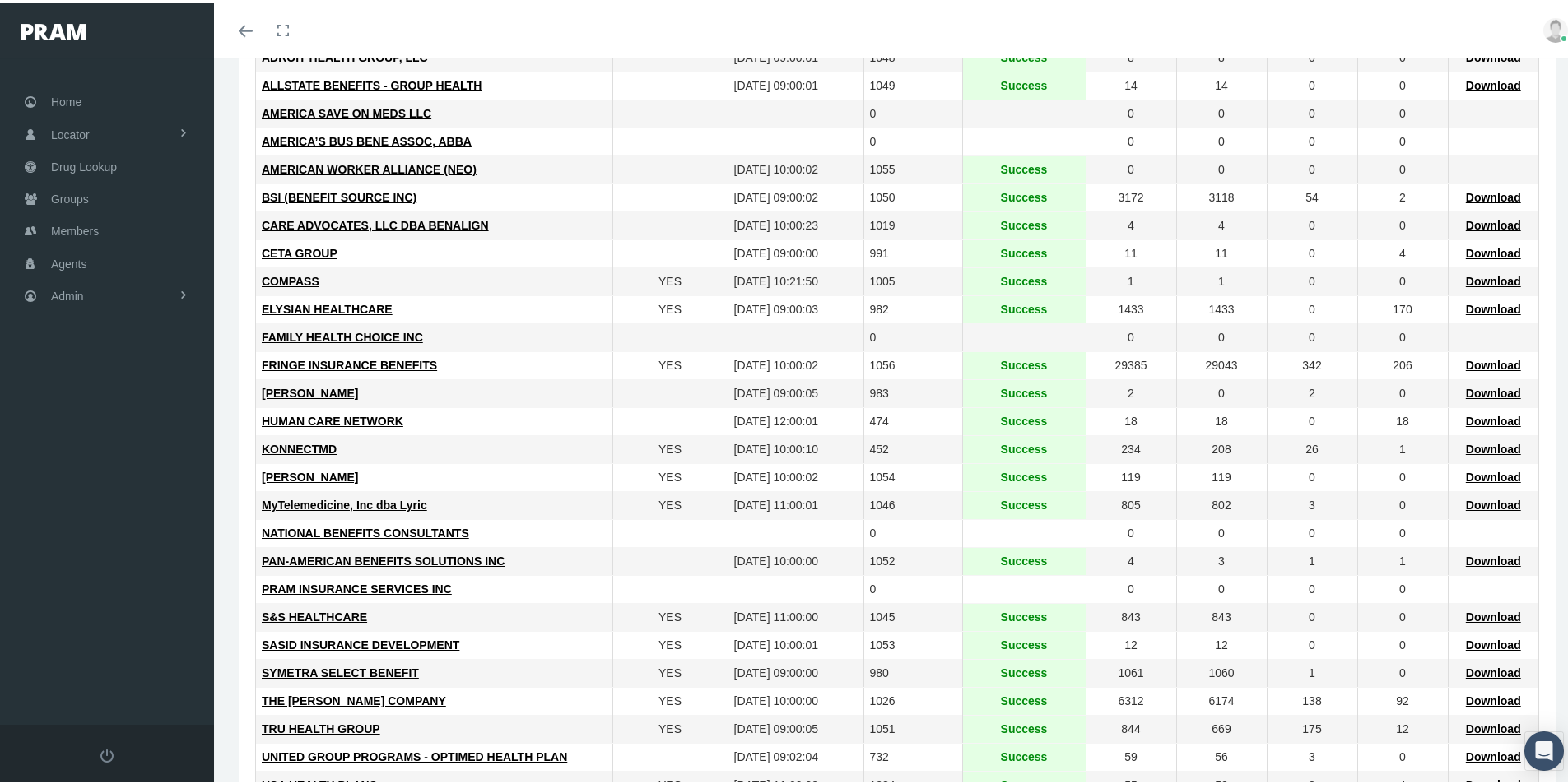
drag, startPoint x: 1486, startPoint y: 557, endPoint x: 1453, endPoint y: 521, distance: 48.8
click at [1486, 557] on span "Download" at bounding box center [1494, 558] width 55 height 13
click at [316, 505] on span "MyTelemedicine, Inc dba Lyric" at bounding box center [345, 502] width 166 height 13
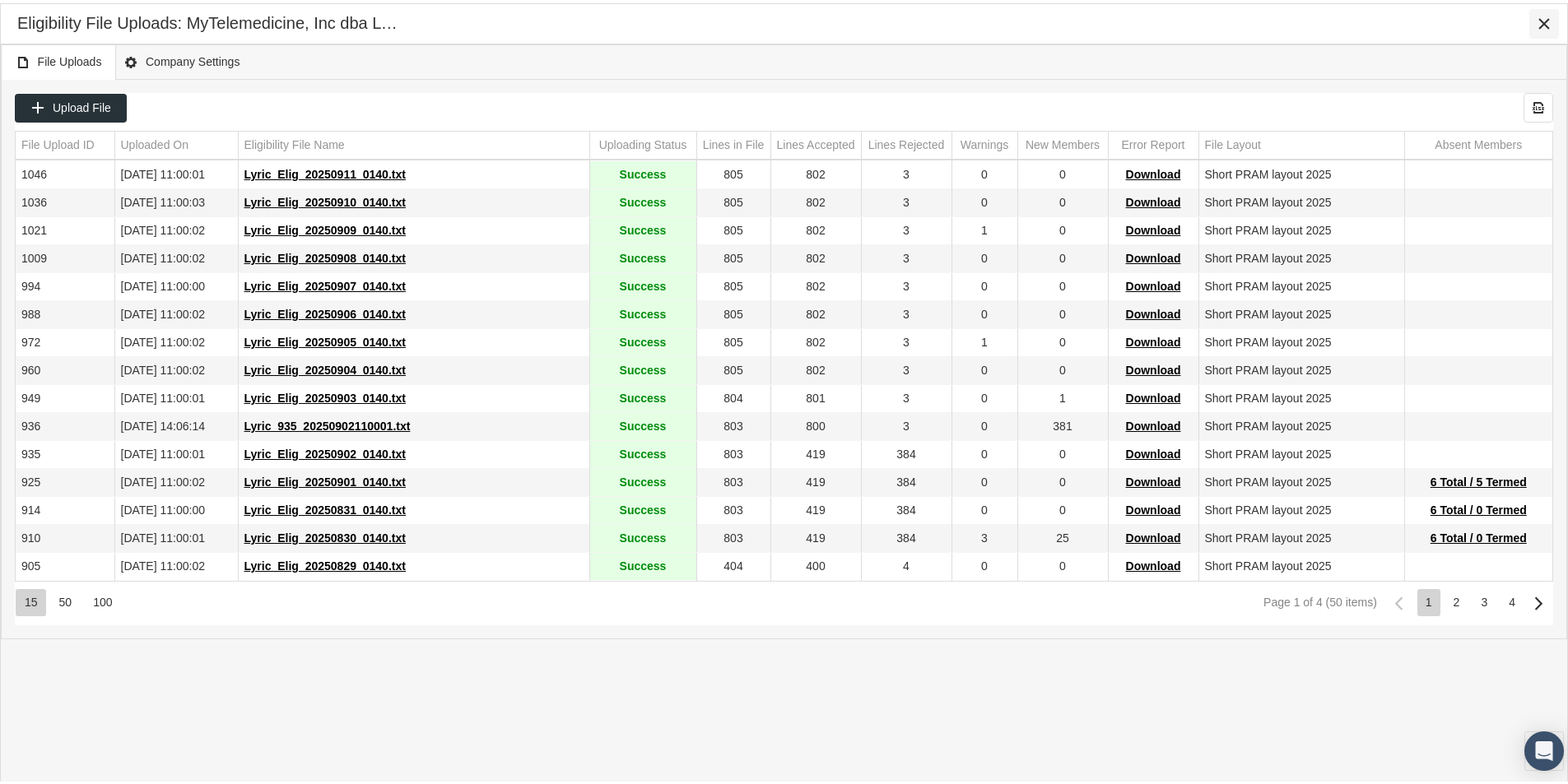
click at [1547, 23] on icon "Close" at bounding box center [1544, 21] width 15 height 15
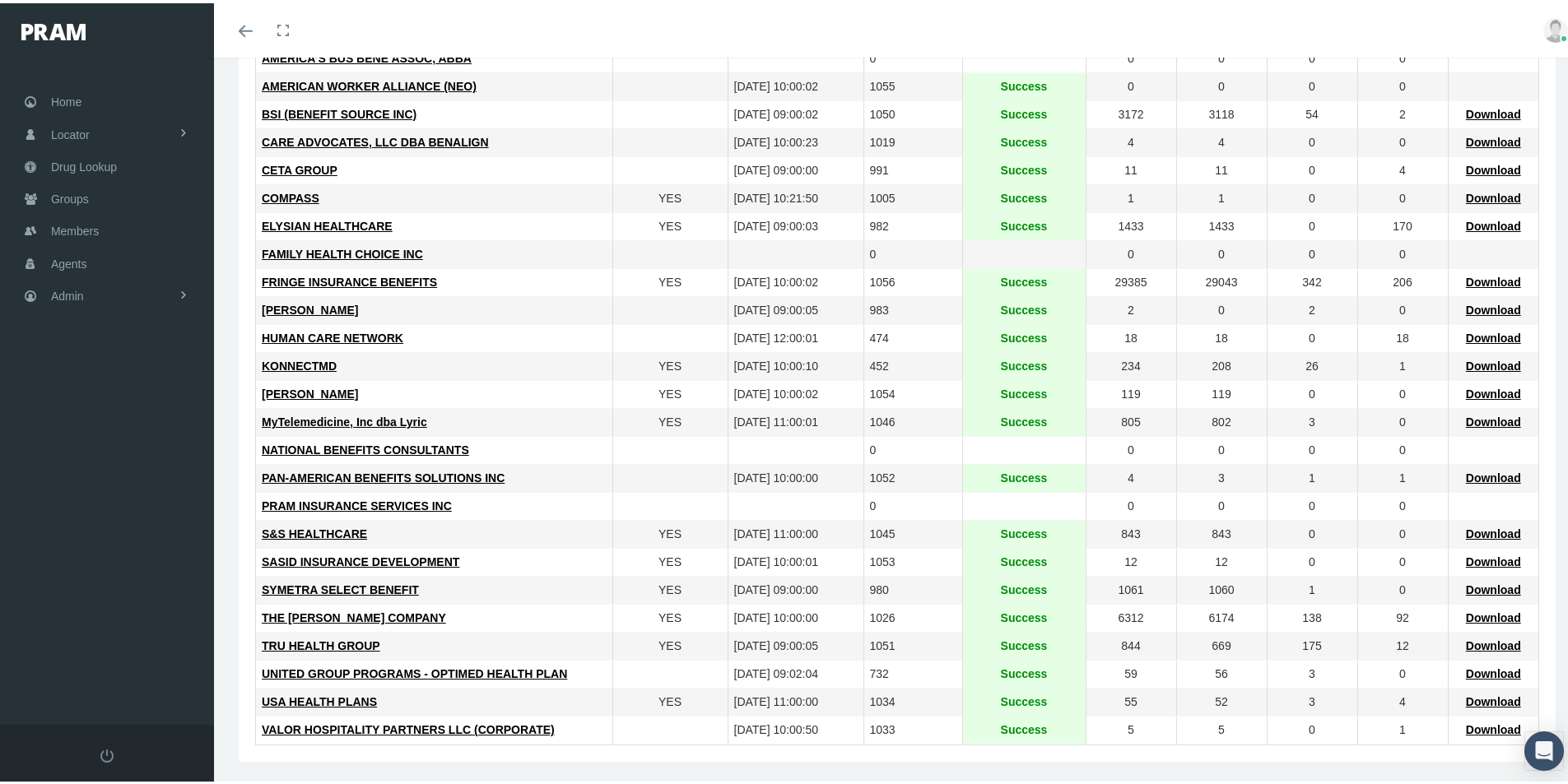
scroll to position [334, 0]
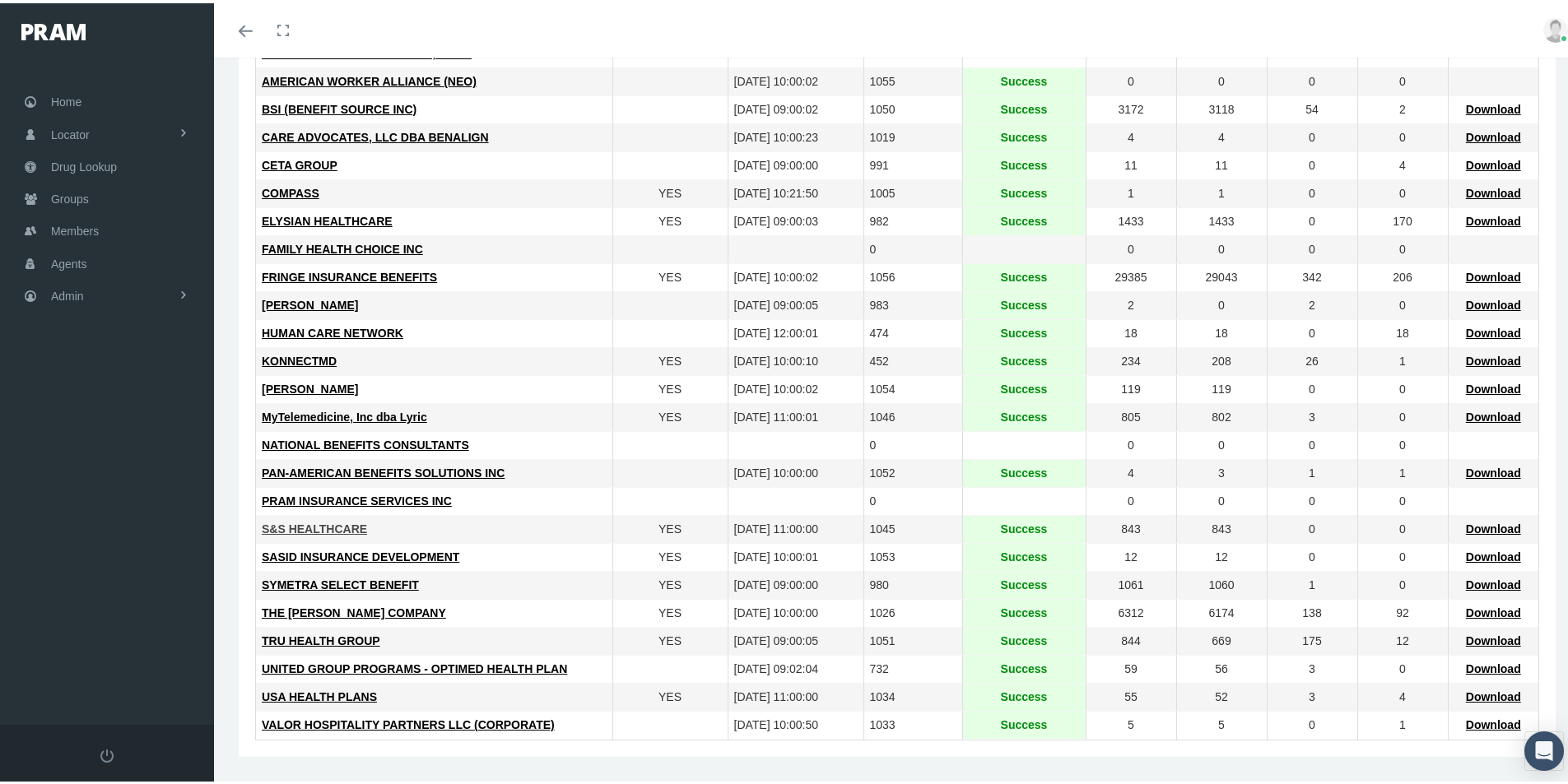
click at [301, 523] on span "S&S HEALTHCARE" at bounding box center [315, 526] width 106 height 13
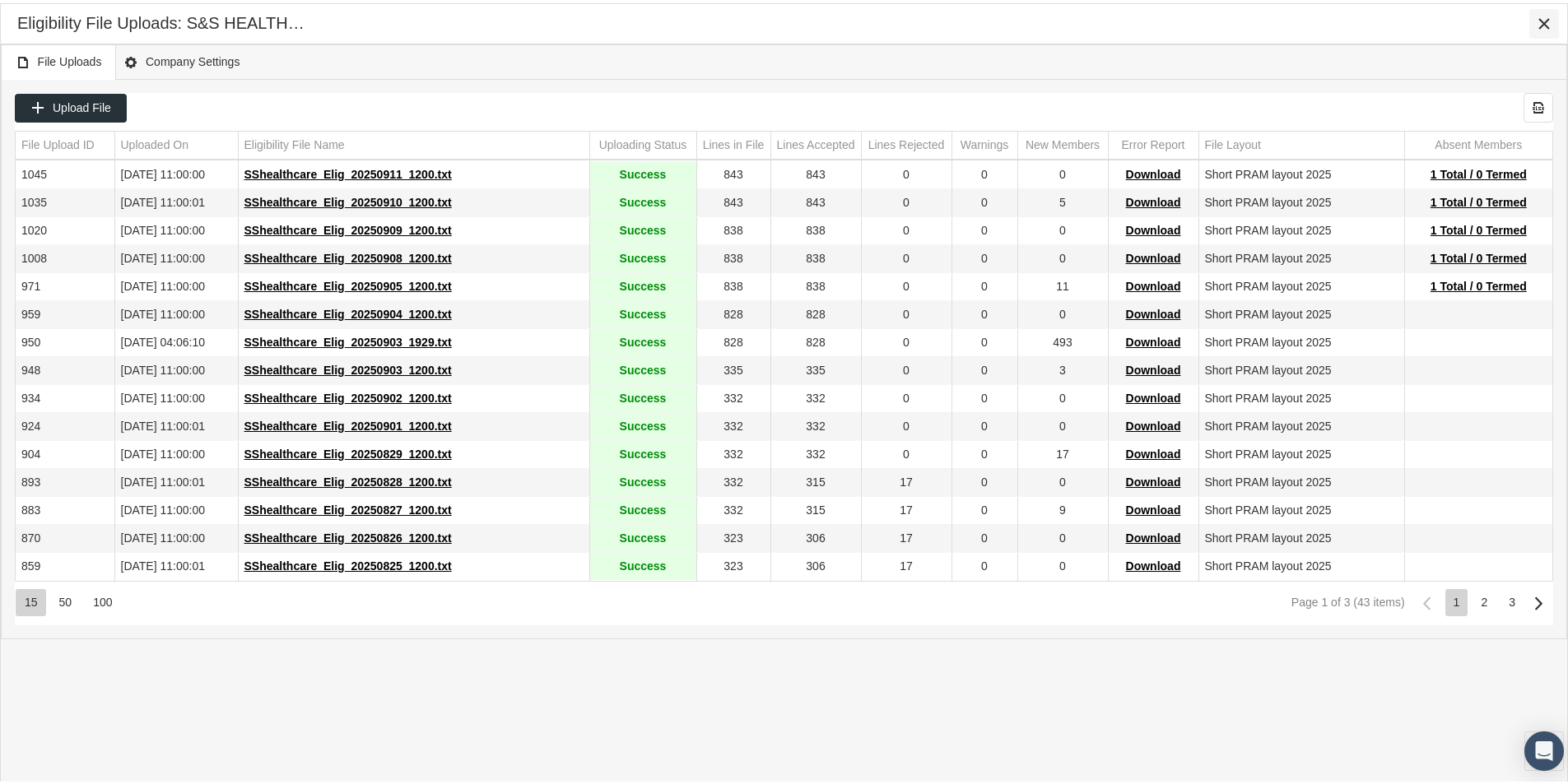
click at [1544, 19] on icon "Close" at bounding box center [1544, 21] width 15 height 15
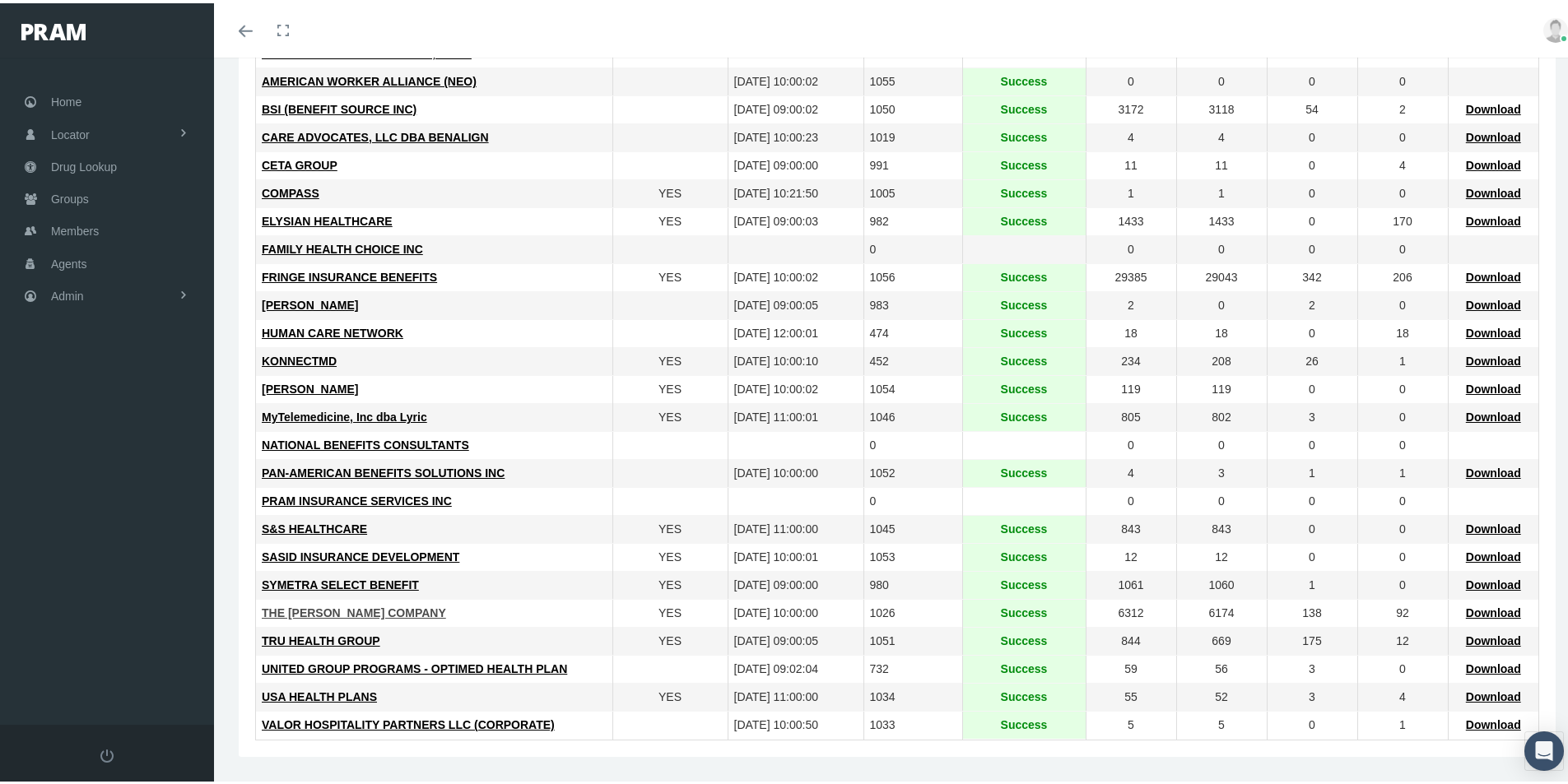
click at [324, 611] on span "THE LOOMIS COMPANY" at bounding box center [354, 610] width 184 height 13
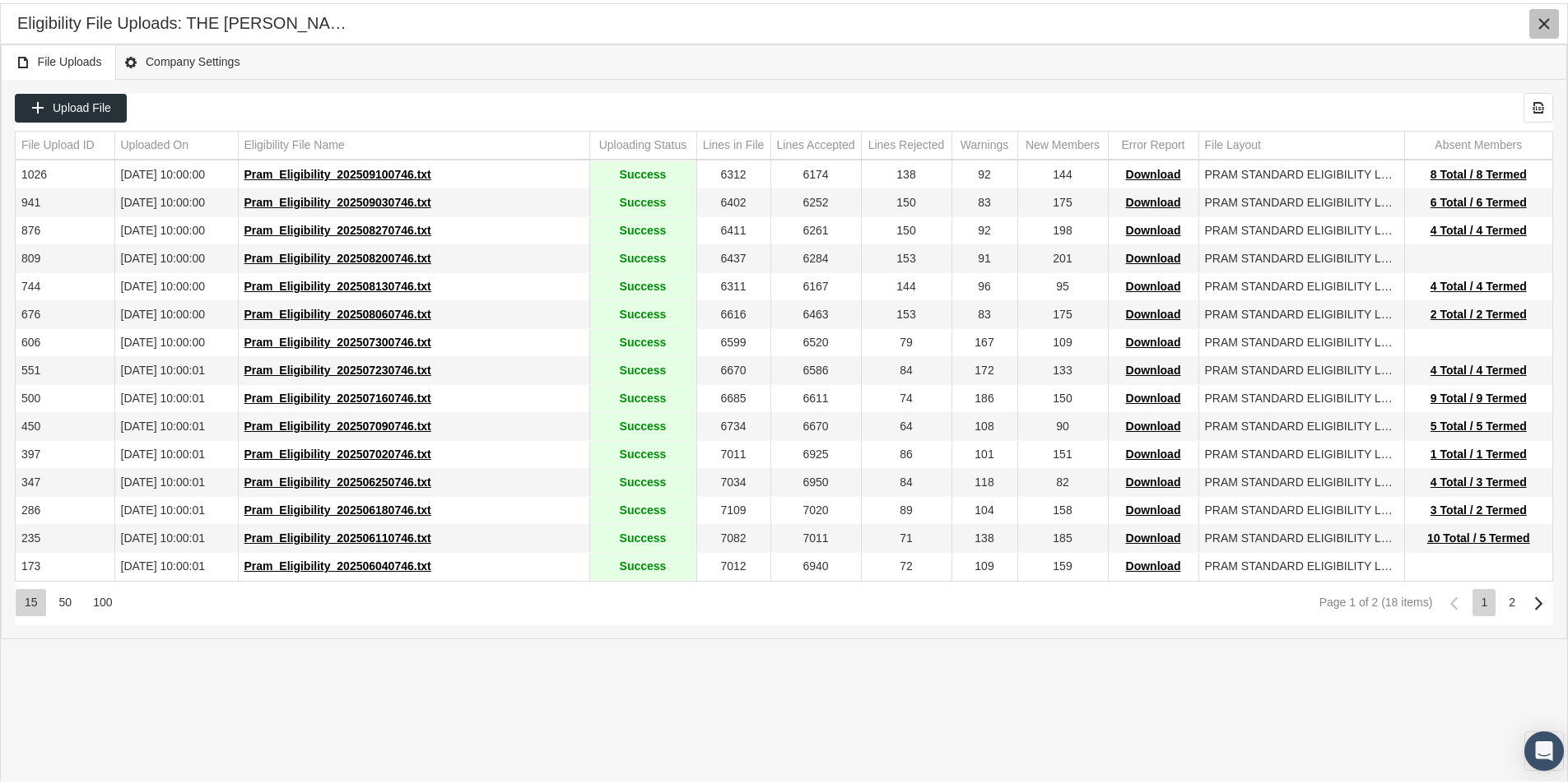
click at [1541, 13] on icon "Close" at bounding box center [1544, 21] width 15 height 15
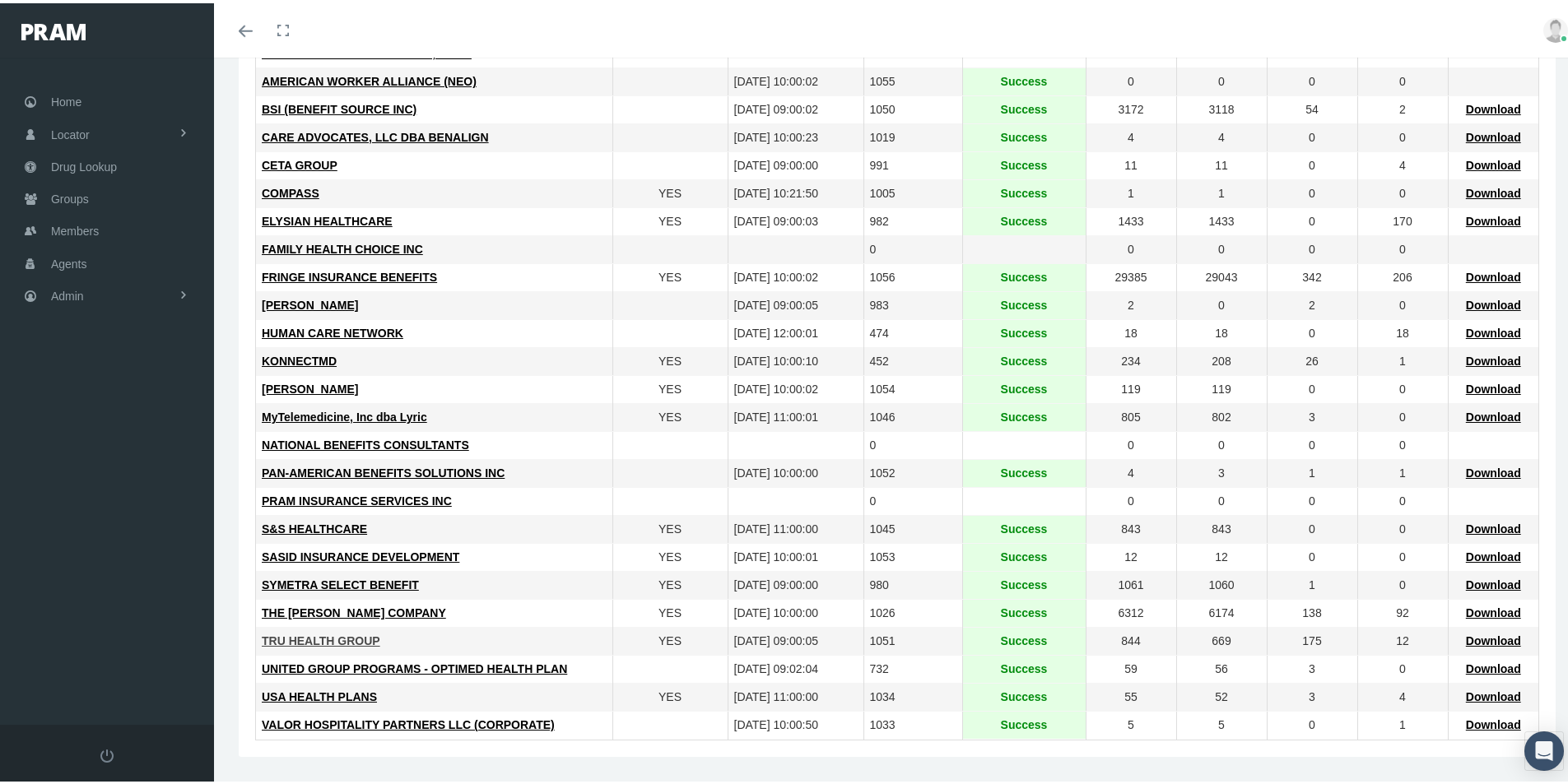
click at [307, 635] on span "TRU HEALTH GROUP" at bounding box center [321, 637] width 118 height 13
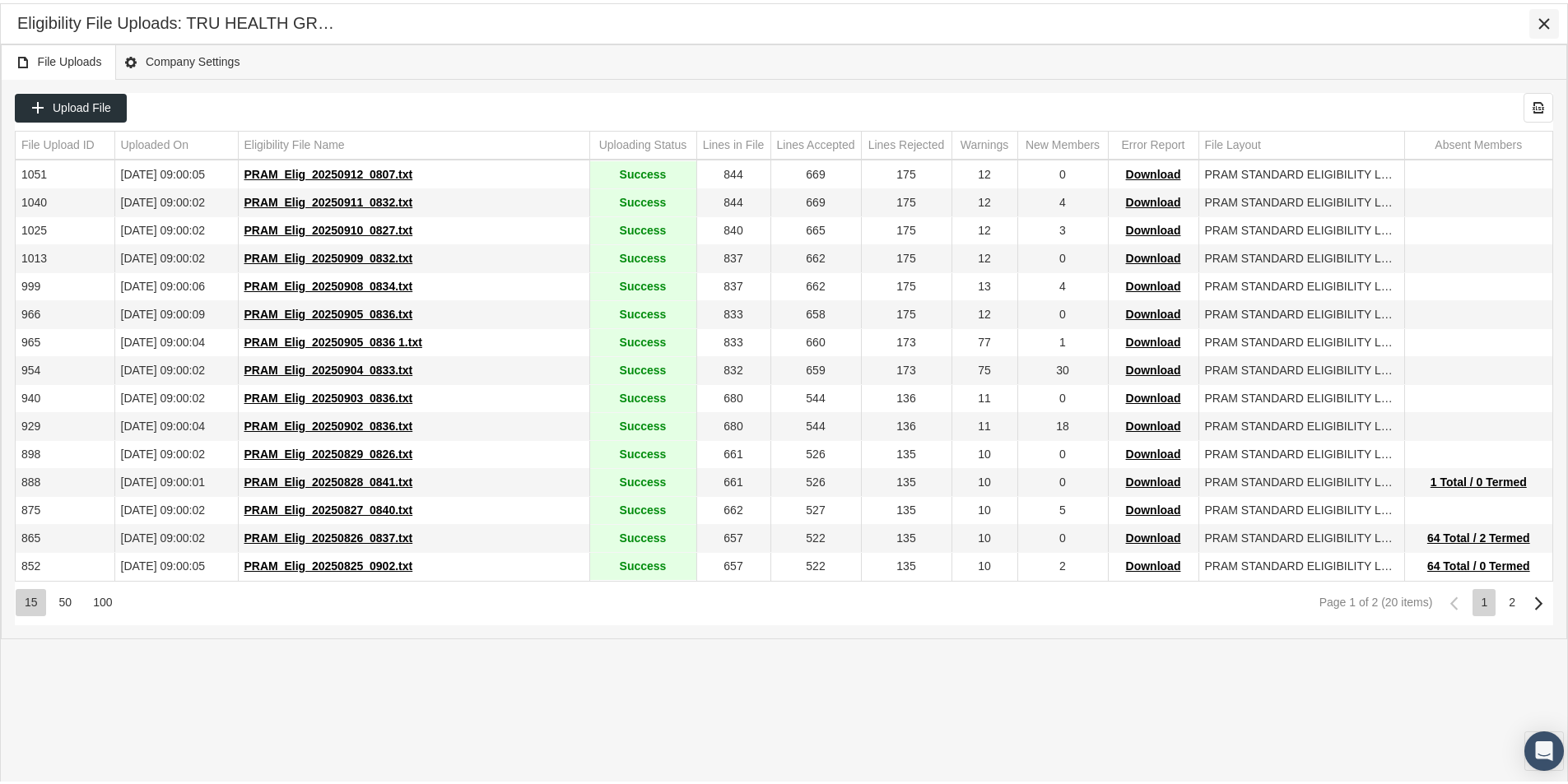
click at [1544, 17] on icon "Close" at bounding box center [1544, 21] width 15 height 15
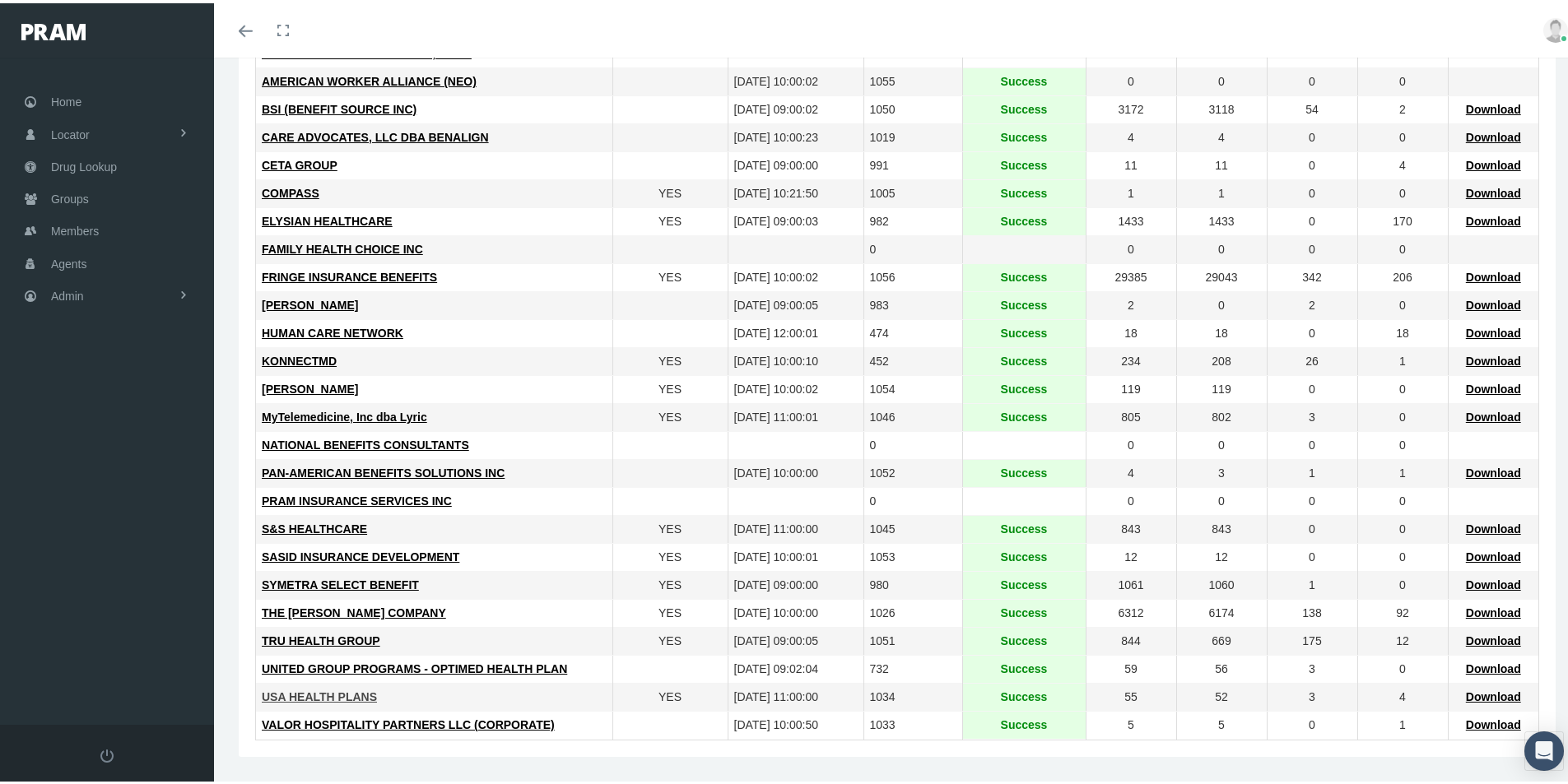
click at [307, 691] on span "USA HEALTH PLANS" at bounding box center [319, 694] width 115 height 13
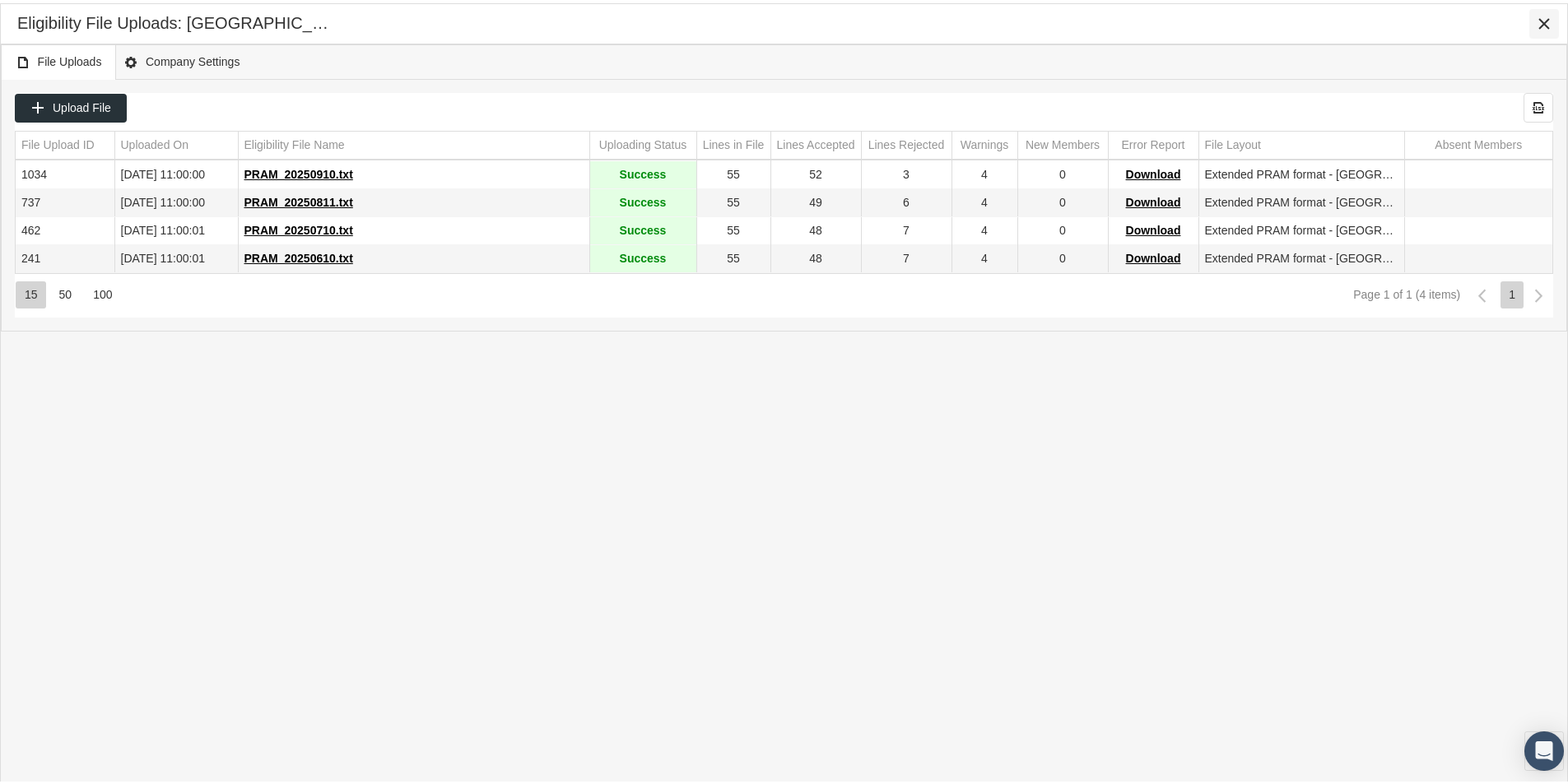
click at [1544, 17] on icon "Close" at bounding box center [1544, 21] width 15 height 15
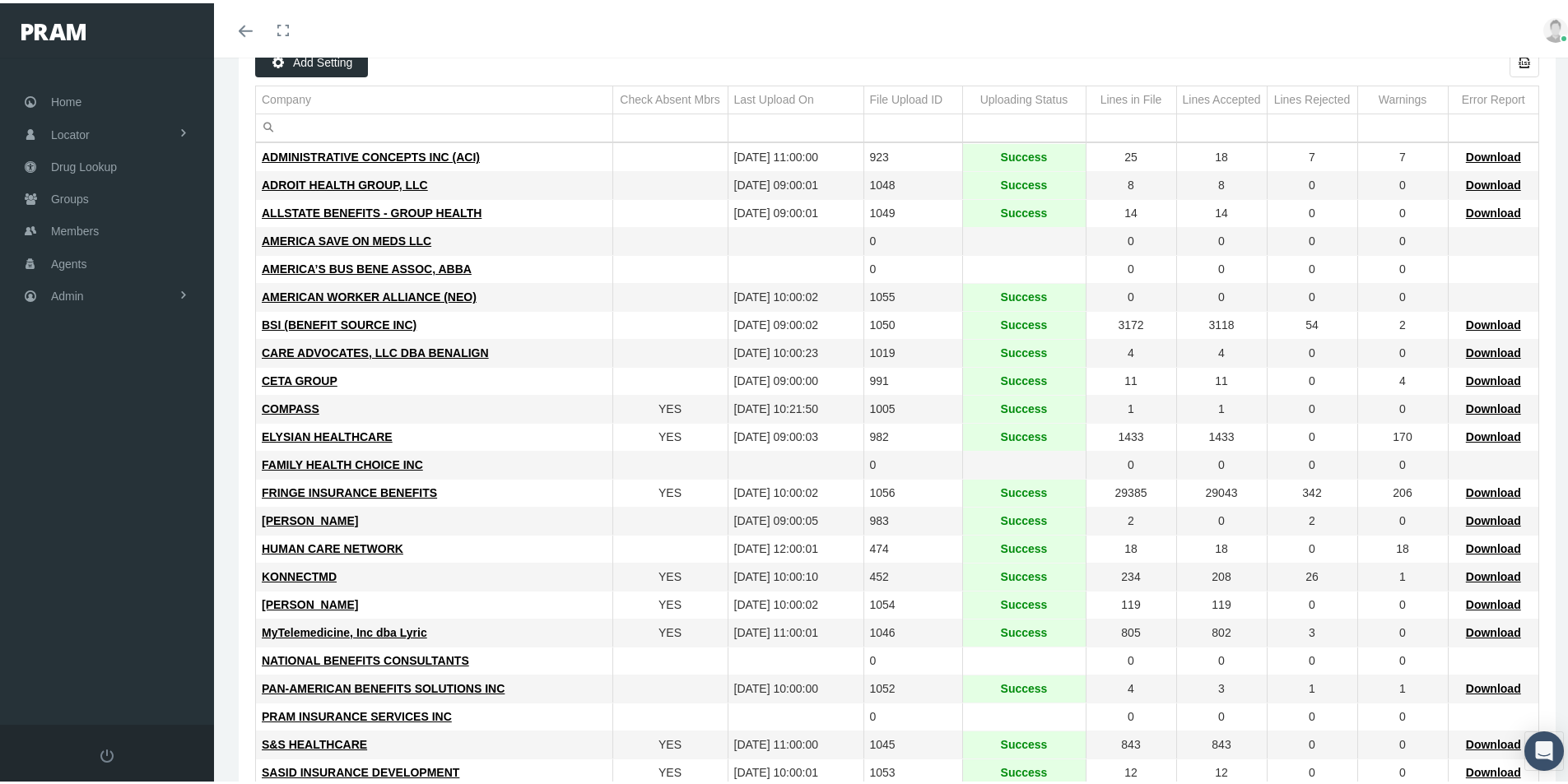
scroll to position [6, 0]
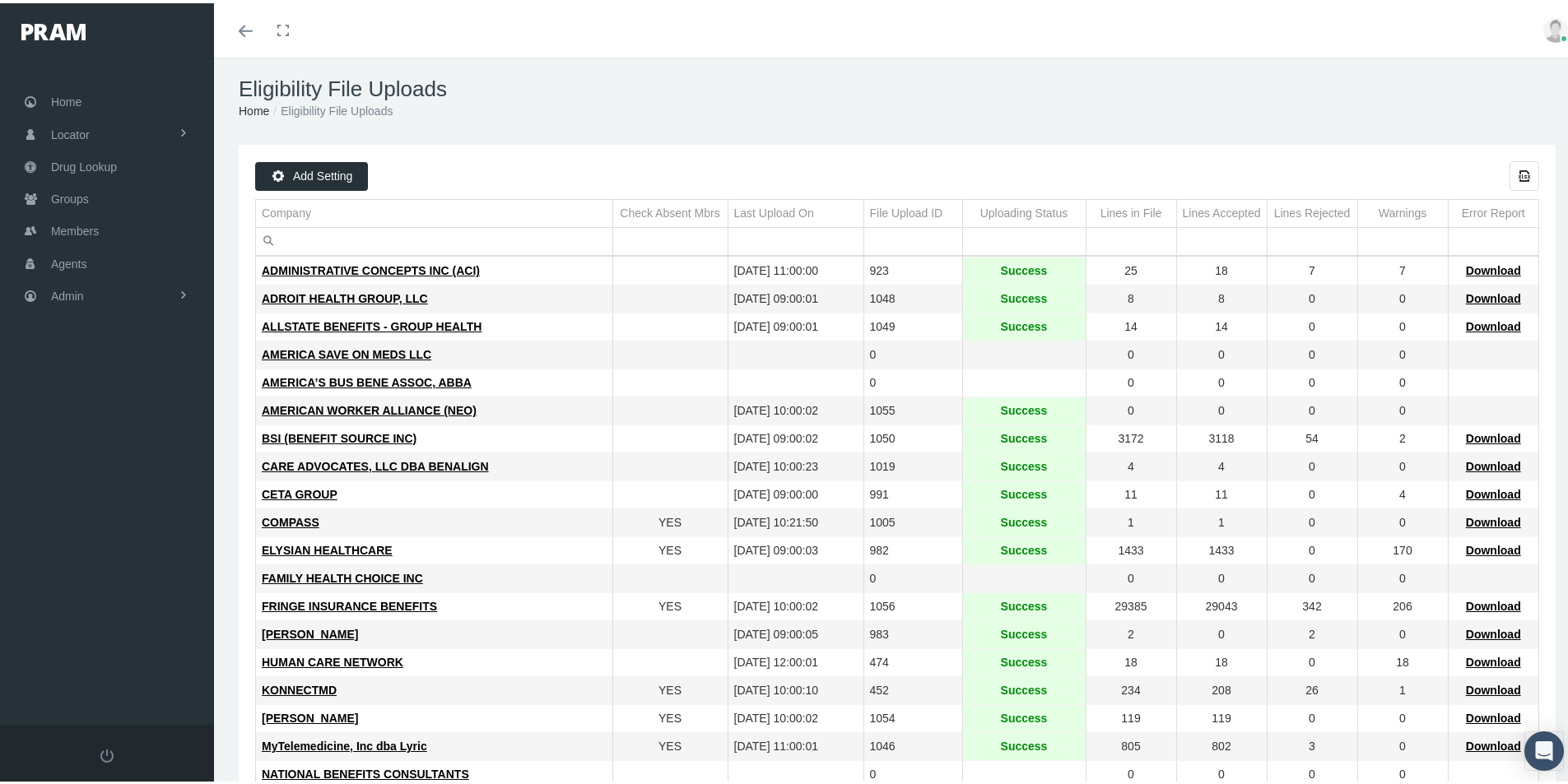
click at [642, 159] on div "Add Setting Export all data to Excel" at bounding box center [897, 172] width 1284 height 30
drag, startPoint x: 1157, startPoint y: 64, endPoint x: 748, endPoint y: 137, distance: 415.5
click at [1156, 64] on div "Eligibility File Uploads Home Eligibility File Uploads" at bounding box center [897, 95] width 1366 height 93
click at [75, 191] on span "Groups" at bounding box center [71, 195] width 38 height 31
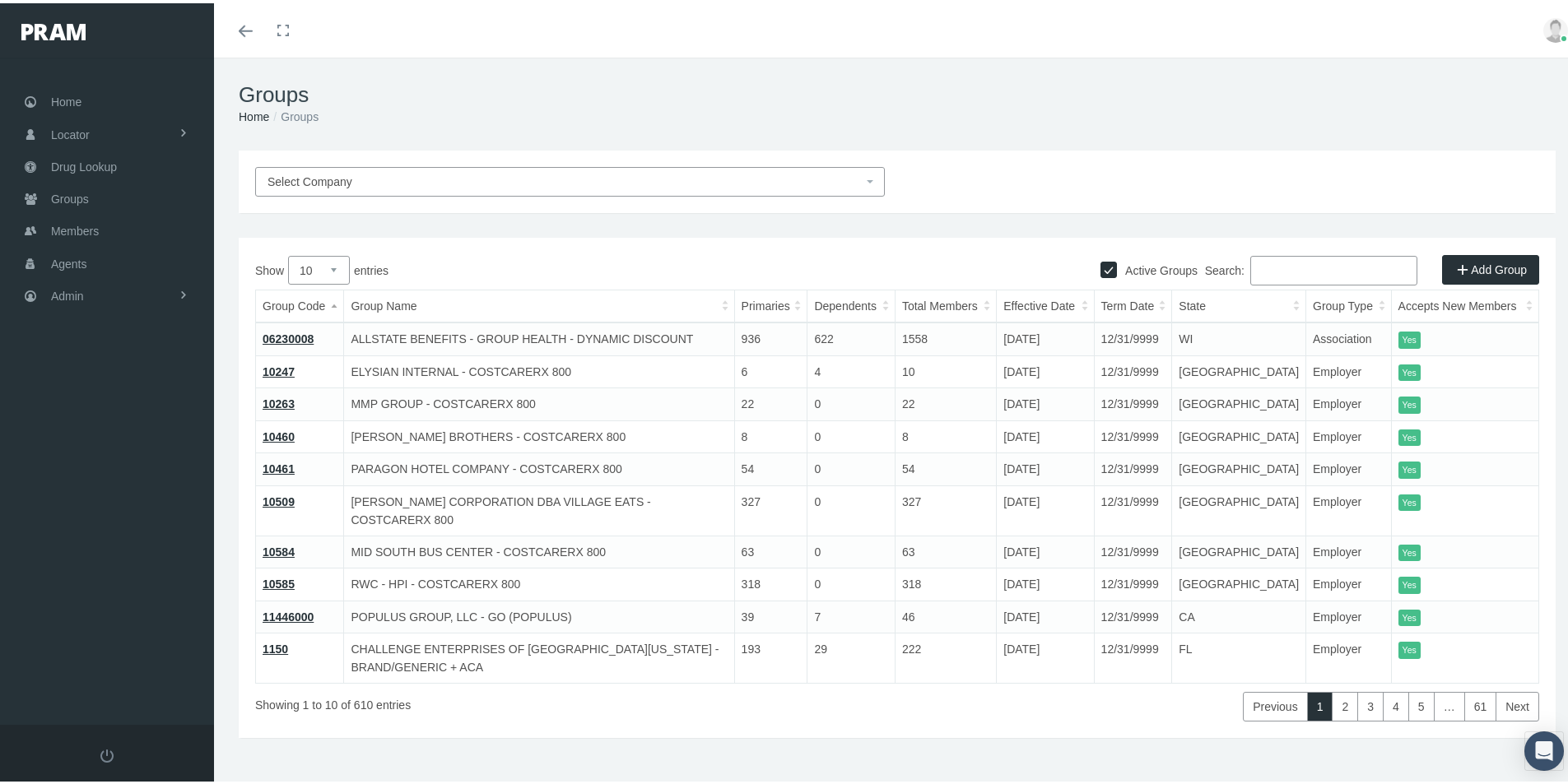
drag, startPoint x: 1259, startPoint y: 272, endPoint x: 1398, endPoint y: 217, distance: 149.5
click at [1267, 269] on input "Search:" at bounding box center [1334, 267] width 167 height 30
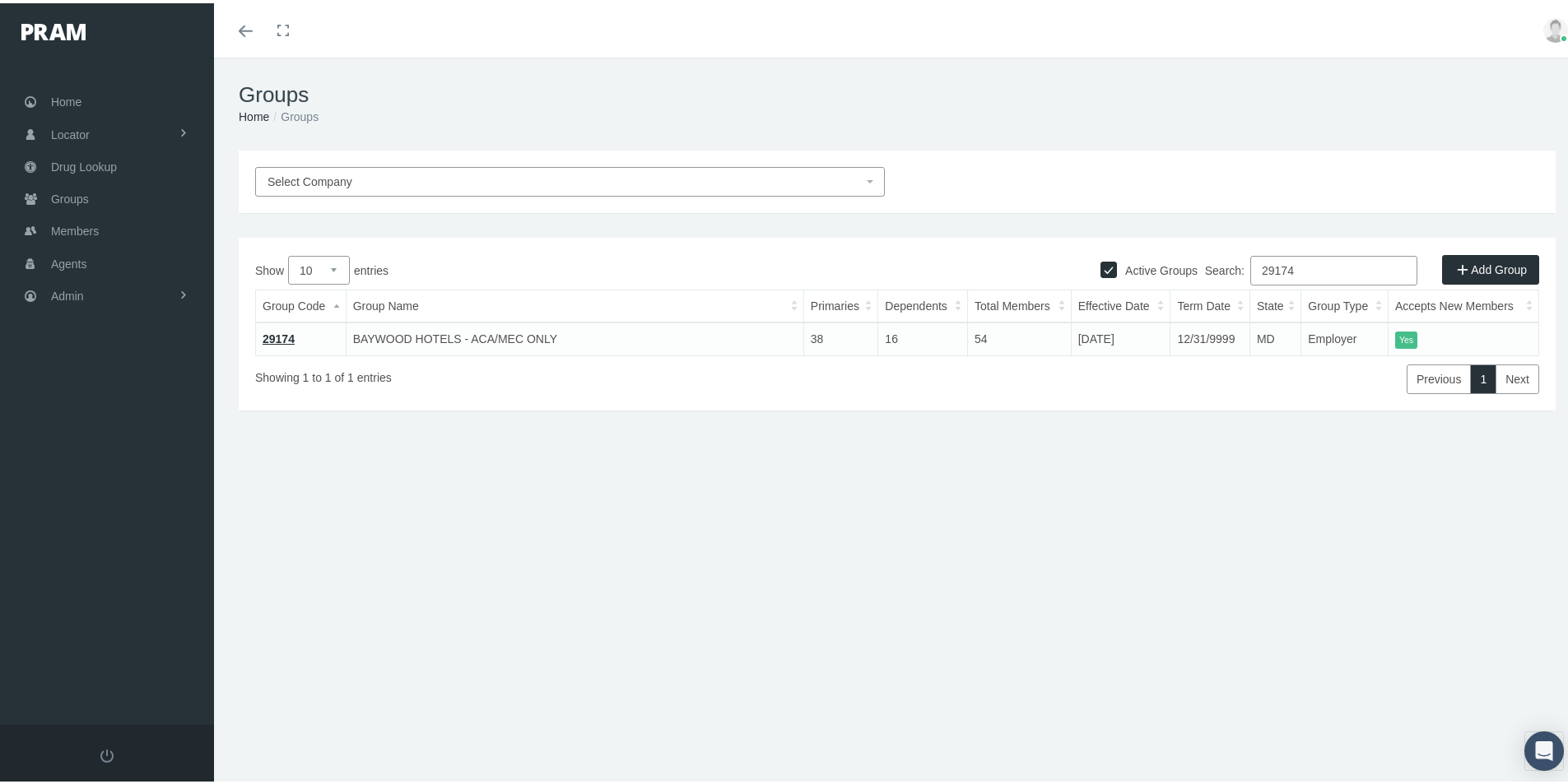
type input "29174"
click at [590, 556] on div "Select Company Active Groups Add Group Show 10 25 50 100 entries Search: 29174 …" at bounding box center [897, 353] width 1366 height 412
click at [63, 292] on span "Admin" at bounding box center [68, 292] width 33 height 31
click at [92, 419] on span "Group Billing" at bounding box center [100, 420] width 66 height 28
click at [106, 455] on span "Billing Activity By Group" at bounding box center [125, 453] width 122 height 28
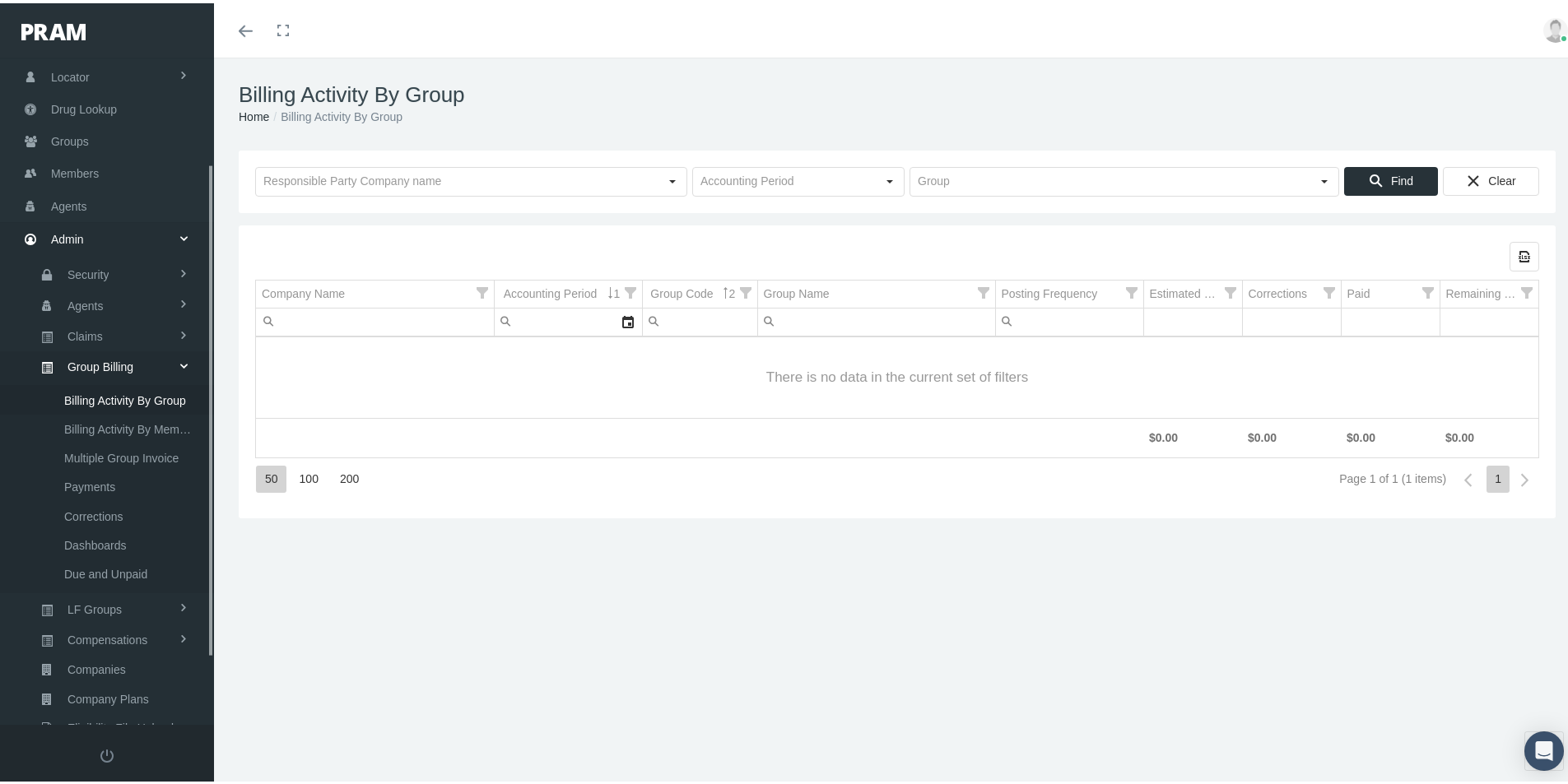
scroll to position [233, 0]
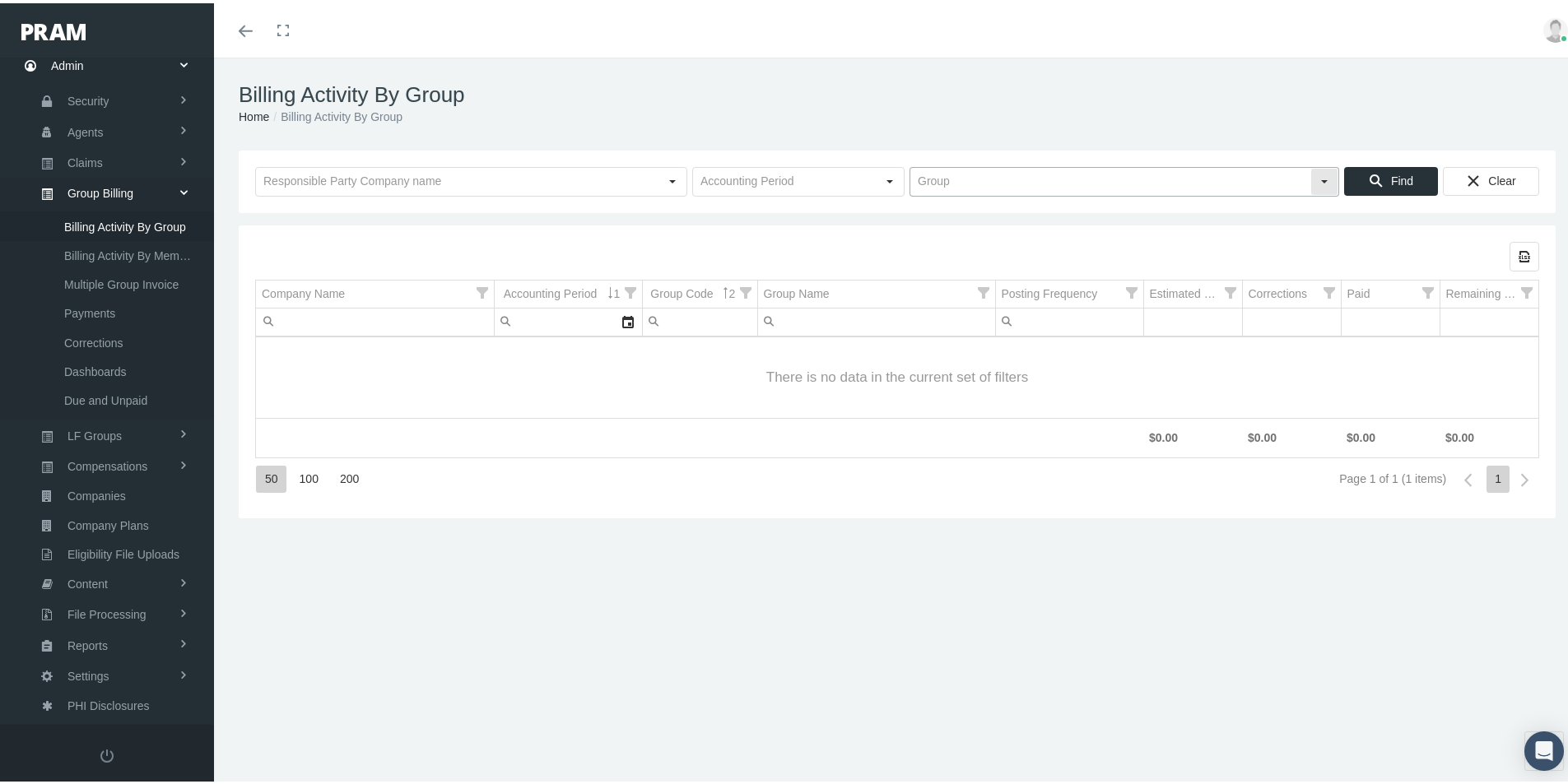
click at [935, 184] on input "text" at bounding box center [1110, 178] width 400 height 28
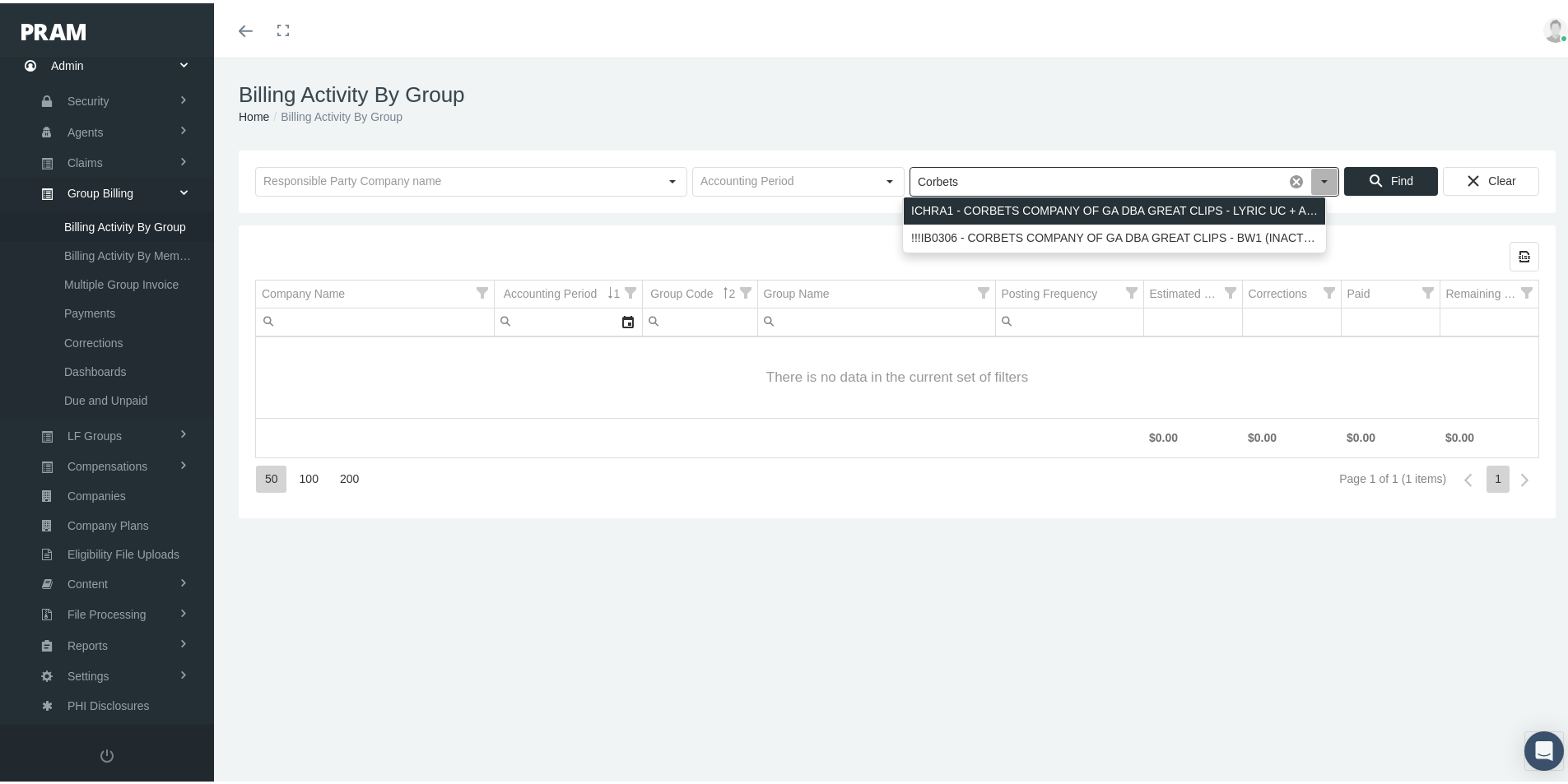
click at [956, 211] on div "ICHRA1 - CORBETS COMPANY OF GA DBA GREAT CLIPS - LYRIC UC + ACUTERX" at bounding box center [1114, 208] width 421 height 27
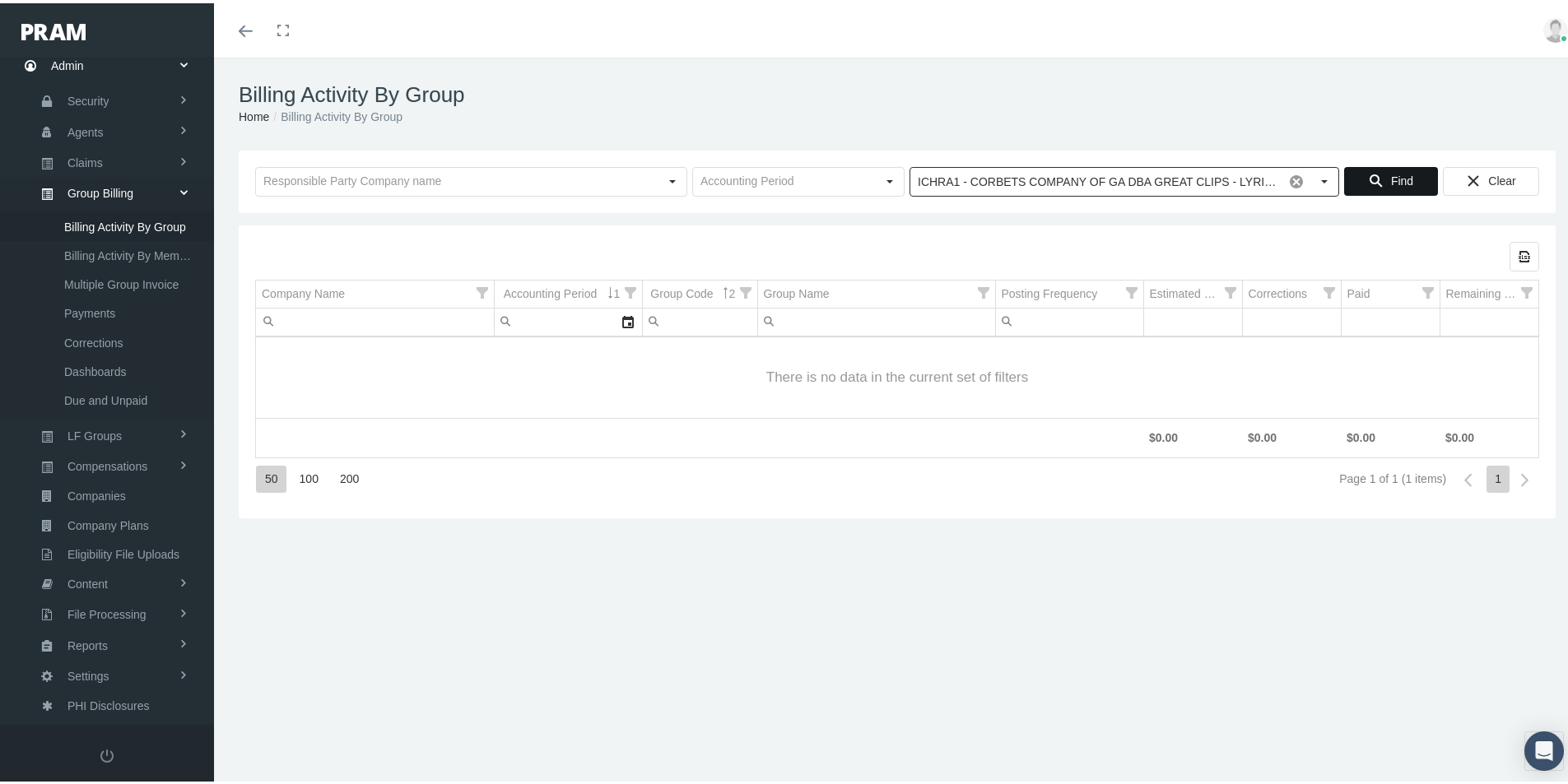
type input "ICHRA1 - CORBETS COMPANY OF GA DBA GREAT CLIPS - LYRIC UC + ACUTERX"
click at [1391, 181] on span "Find" at bounding box center [1401, 178] width 22 height 13
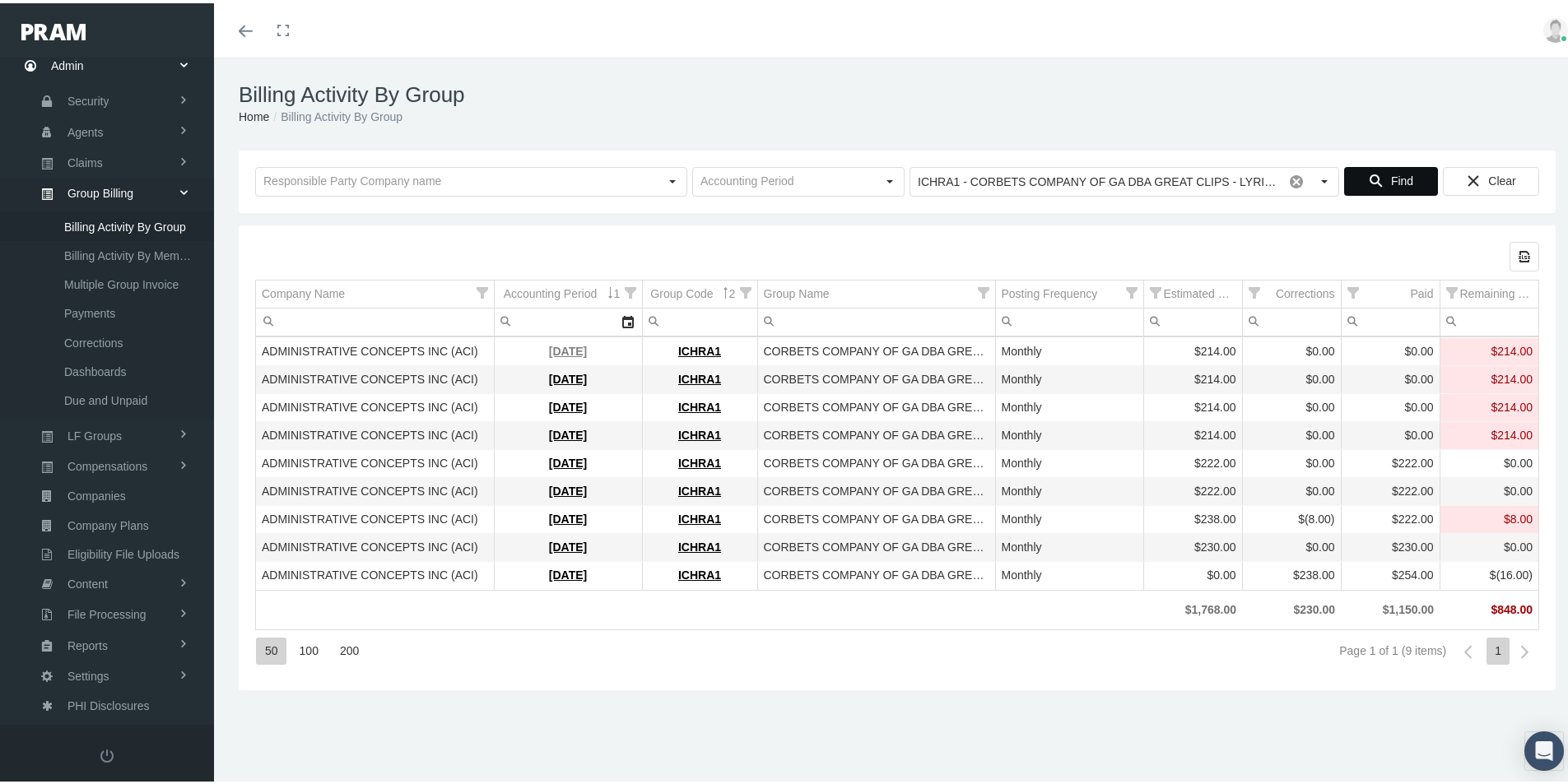
click at [549, 346] on link "[DATE]" at bounding box center [568, 348] width 38 height 13
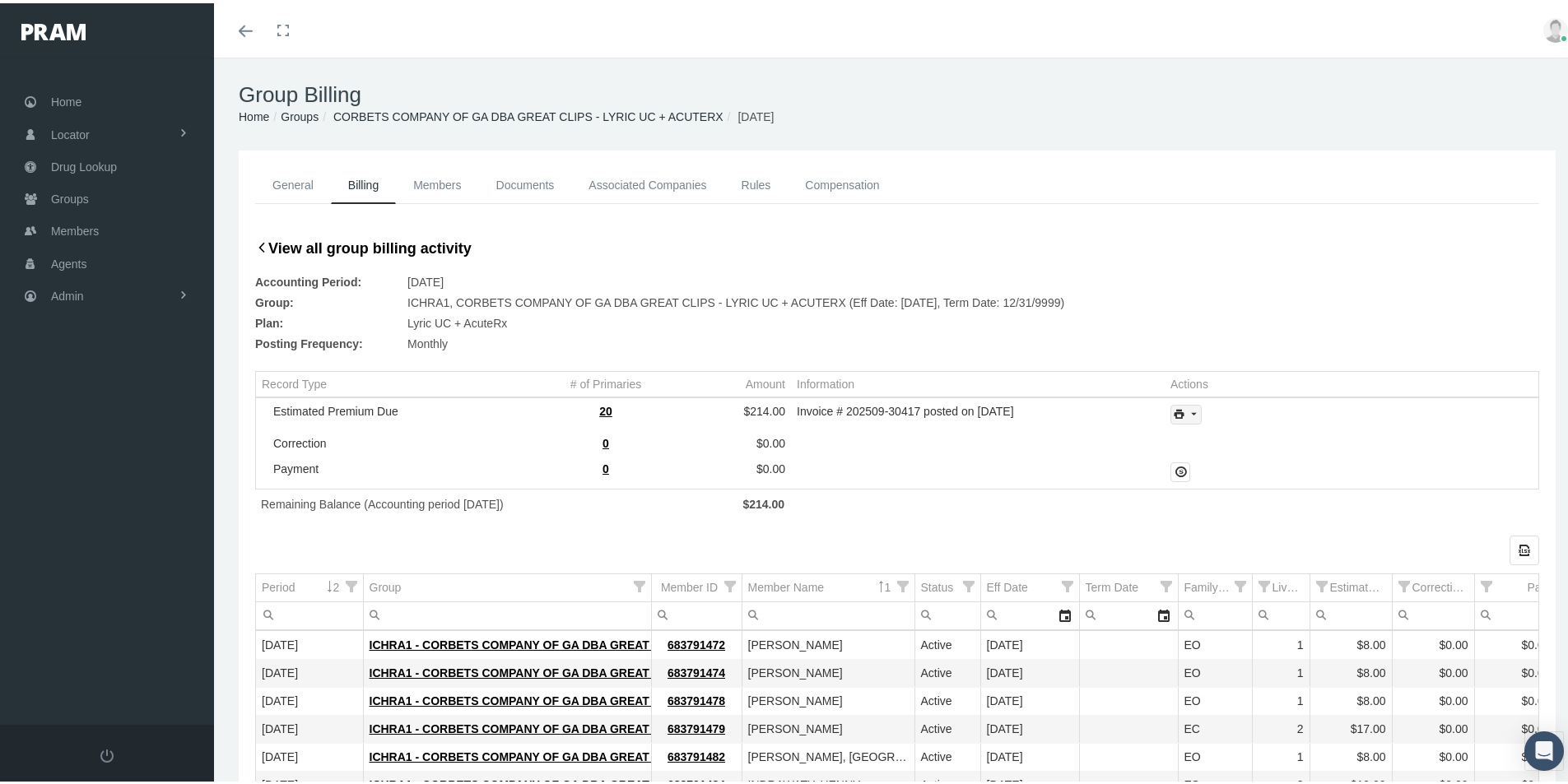
click at [1190, 412] on icon "print" at bounding box center [1193, 412] width 15 height 15
click at [1212, 439] on div "Invoice" at bounding box center [1231, 438] width 129 height 27
